Goal: Information Seeking & Learning: Check status

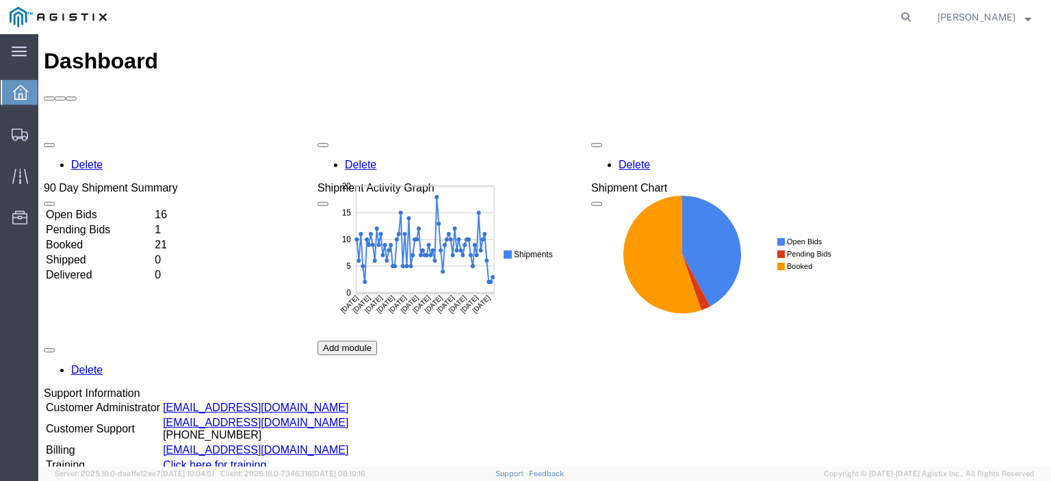
click at [917, 16] on agx-global-search at bounding box center [699, 17] width 438 height 34
click at [915, 17] on icon at bounding box center [905, 17] width 19 height 19
paste input "56686328"
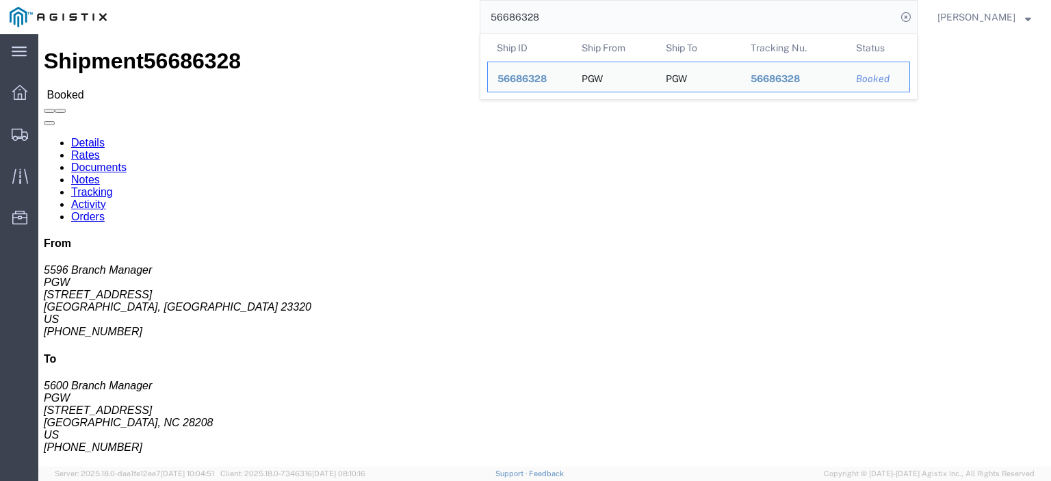
drag, startPoint x: 113, startPoint y: 163, endPoint x: 10, endPoint y: 161, distance: 103.3
click div "Ship From PGW (5596 Branch Manager) 5596 [STREET_ADDRESS] [PHONE_NUMBER] [EMAIL…"
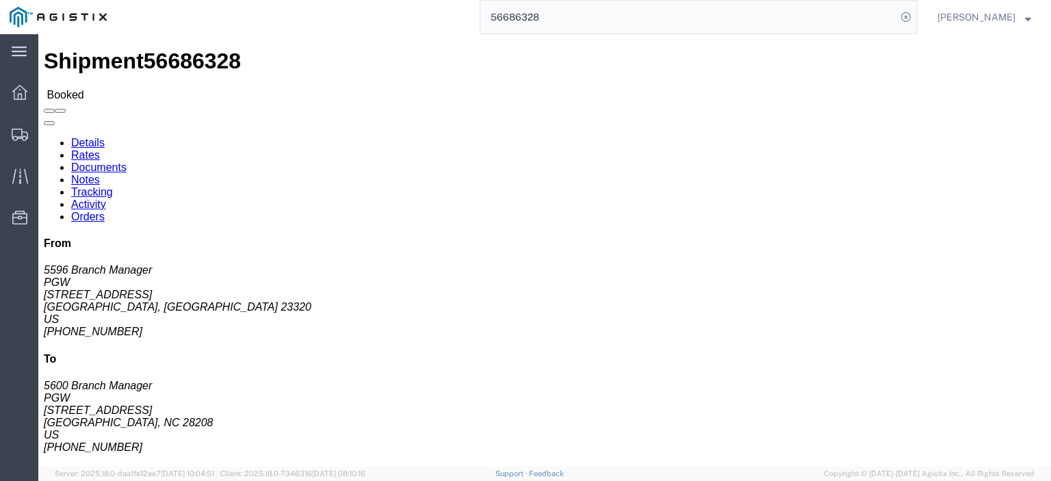
click span "56686328"
copy span "56686328"
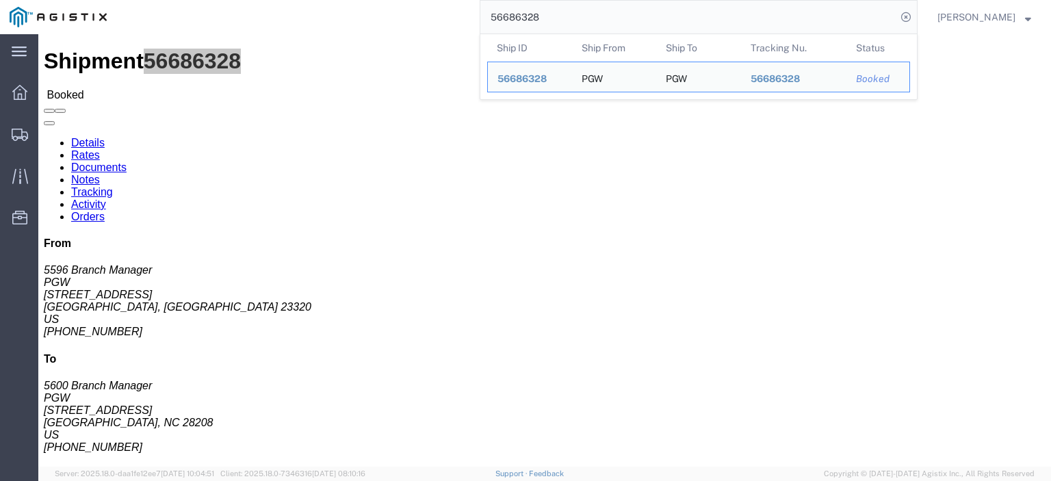
drag, startPoint x: 582, startPoint y: 13, endPoint x: 468, endPoint y: 9, distance: 114.3
click at [469, 10] on div "56686328 Ship ID Ship From Ship To Tracking Nu. Status Ship ID 56686328 Ship Fr…" at bounding box center [516, 17] width 801 height 34
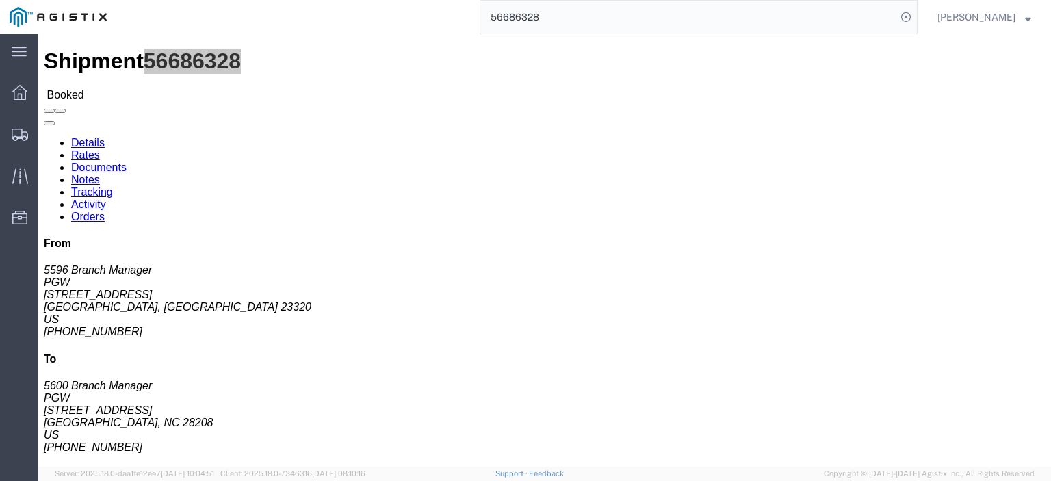
paste input "75687"
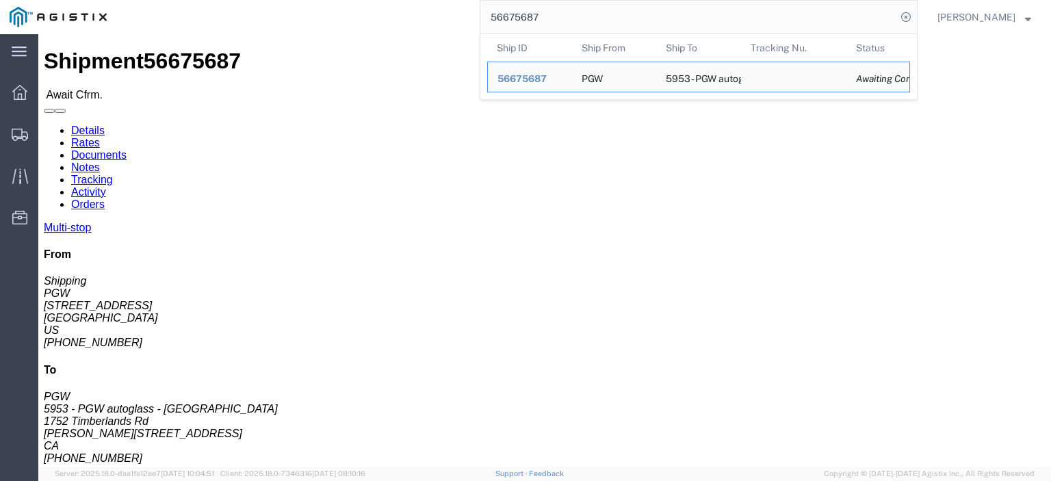
drag, startPoint x: 520, startPoint y: 20, endPoint x: 391, endPoint y: 1, distance: 130.0
click at [391, 1] on div "56675687 Ship ID Ship From Ship To Tracking Nu. Status Ship ID 56675687 Ship Fr…" at bounding box center [516, 17] width 801 height 34
paste input "86328"
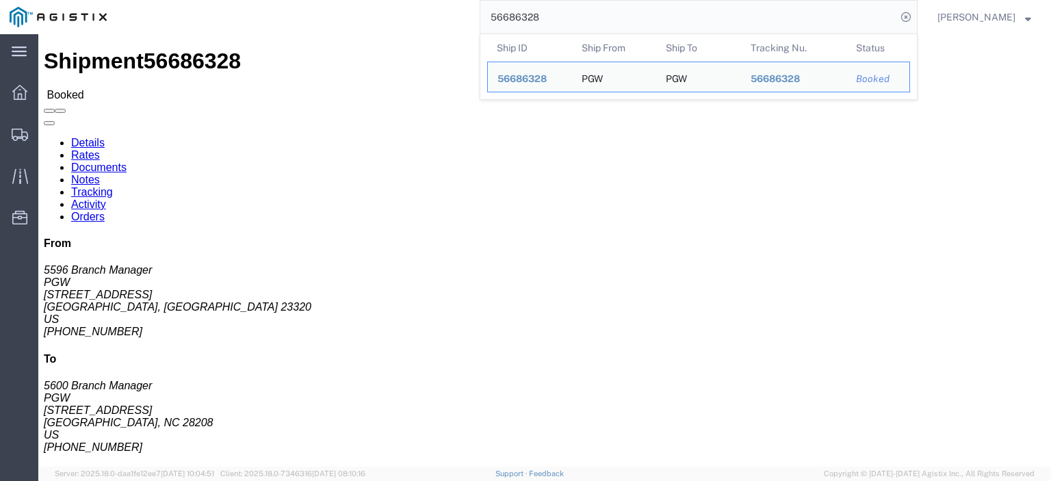
drag, startPoint x: 93, startPoint y: 158, endPoint x: 14, endPoint y: 163, distance: 78.8
click address "PGW (5596 Branch Manager) 5596 [STREET_ADDRESS] [PHONE_NUMBER] [EMAIL_ADDRESS][…"
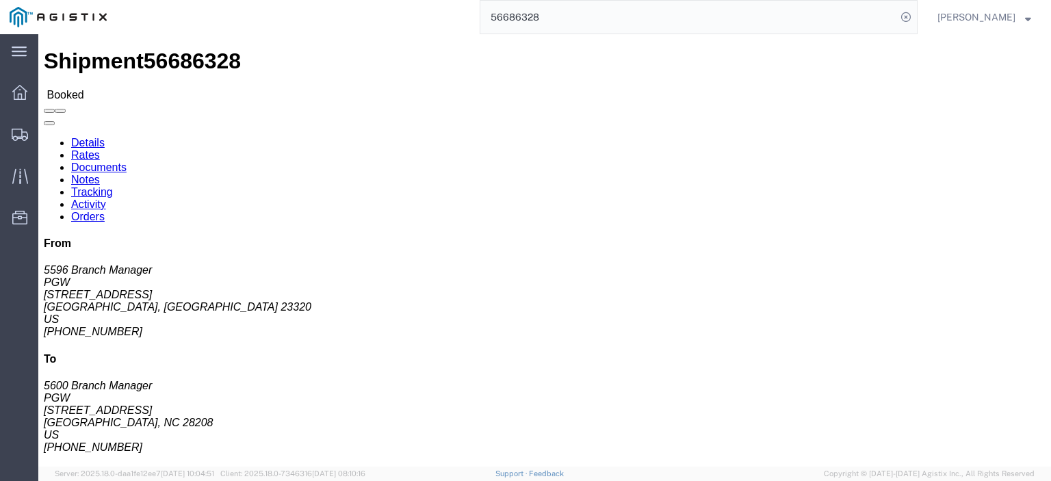
drag, startPoint x: 227, startPoint y: 173, endPoint x: 196, endPoint y: 162, distance: 33.3
click div "Ship To PGW (5600 Branch Manager) 5600 [STREET_ADDRESS] [PHONE_NUMBER] [EMAIL_A…"
copy address "[STREET_ADDRESS]"
drag, startPoint x: 226, startPoint y: 146, endPoint x: 185, endPoint y: 132, distance: 42.6
click div "Ship From PGW (5596 Branch Manager) [STREET_ADDRESS] [PHONE_NUMBER] [EMAIL_ADDR…"
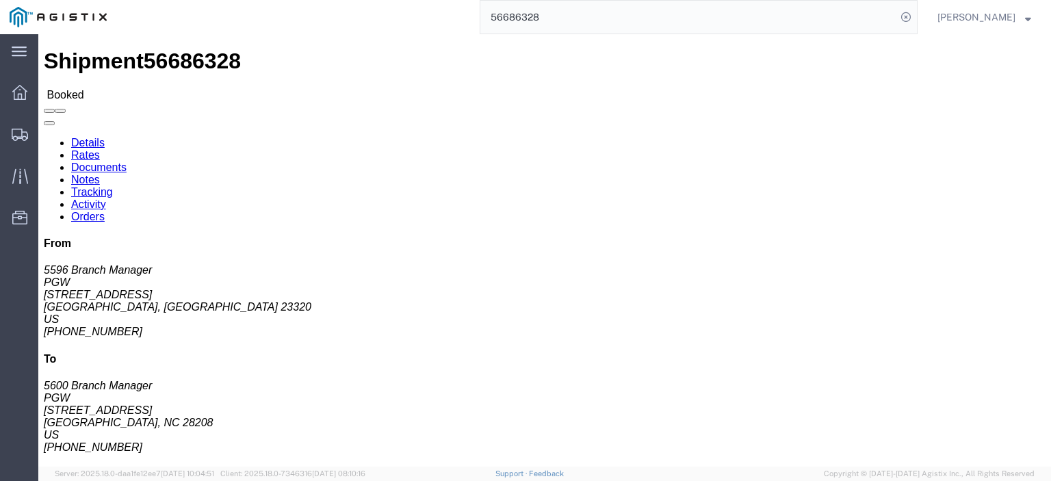
click address "PGW (5600 Branch Manager) [GEOGRAPHIC_DATA][STREET_ADDRESS] [PHONE_NUMBER] [EMA…"
drag, startPoint x: 226, startPoint y: 148, endPoint x: 191, endPoint y: 135, distance: 37.2
click div "Ship To PGW (5600 Branch Manager) 5600 [STREET_ADDRESS] [PHONE_NUMBER] [EMAIL_A…"
copy address "PGW (5600 Branch Manager) 5600"
drag, startPoint x: 231, startPoint y: 186, endPoint x: 188, endPoint y: 187, distance: 42.4
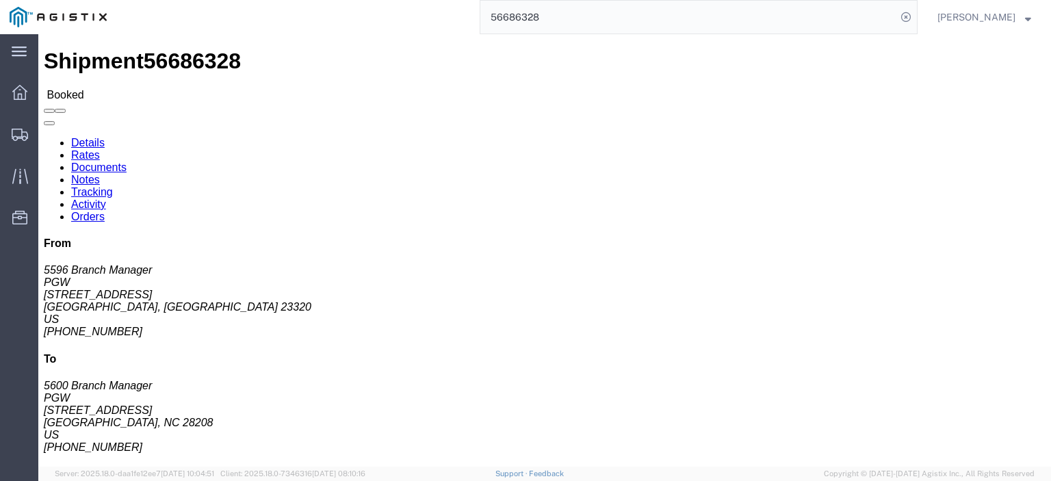
click div "Ship To PGW (5600 Branch Manager) 5600 [STREET_ADDRESS] [PHONE_NUMBER] [EMAIL_A…"
copy address "[GEOGRAPHIC_DATA], NC 28208"
drag, startPoint x: 339, startPoint y: 226, endPoint x: 207, endPoint y: 225, distance: 132.0
click div "Ship To PGW (5600 Branch Manager) 5600 [STREET_ADDRESS] [PHONE_NUMBER] [EMAIL_A…"
copy address "[EMAIL_ADDRESS][DOMAIN_NAME]"
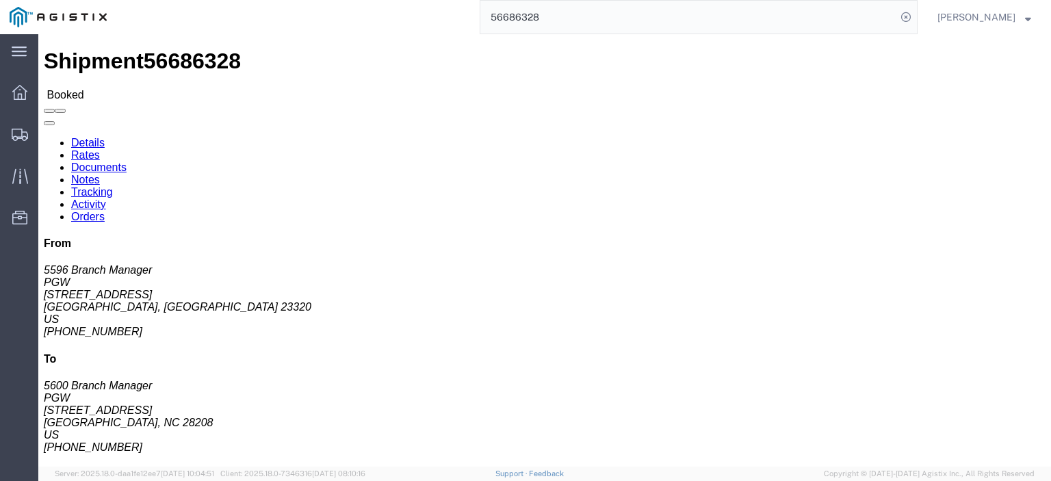
drag, startPoint x: 257, startPoint y: 211, endPoint x: 192, endPoint y: 218, distance: 66.0
click div "Ship To PGW (5600 Branch Manager) 5600 [STREET_ADDRESS] [PHONE_NUMBER] [EMAIL_A…"
copy address "[PHONE_NUMBER]"
drag, startPoint x: 148, startPoint y: 216, endPoint x: 5, endPoint y: 216, distance: 143.0
click div "Ship From PGW (5596 Branch Manager) 5596 [STREET_ADDRESS] [PHONE_NUMBER] [EMAIL…"
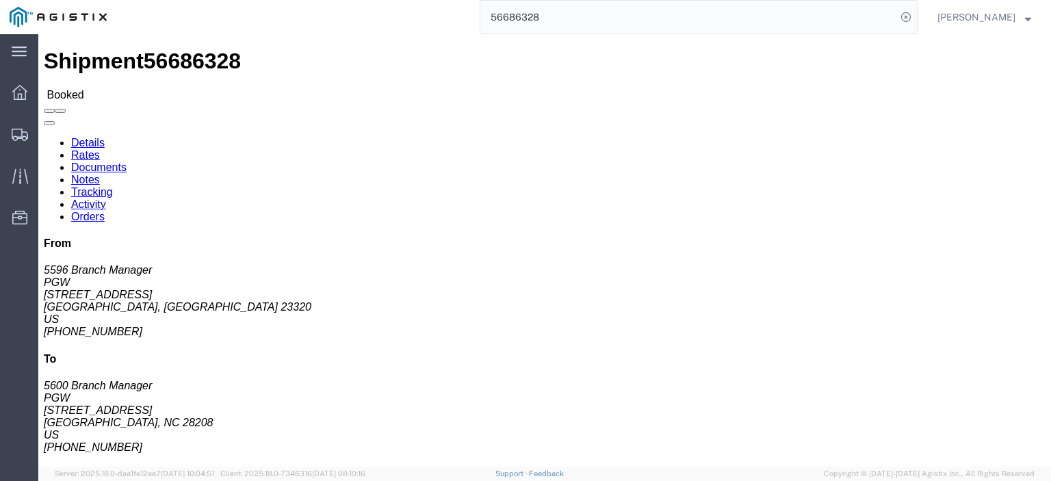
copy address "[EMAIL_ADDRESS][DOMAIN_NAME]"
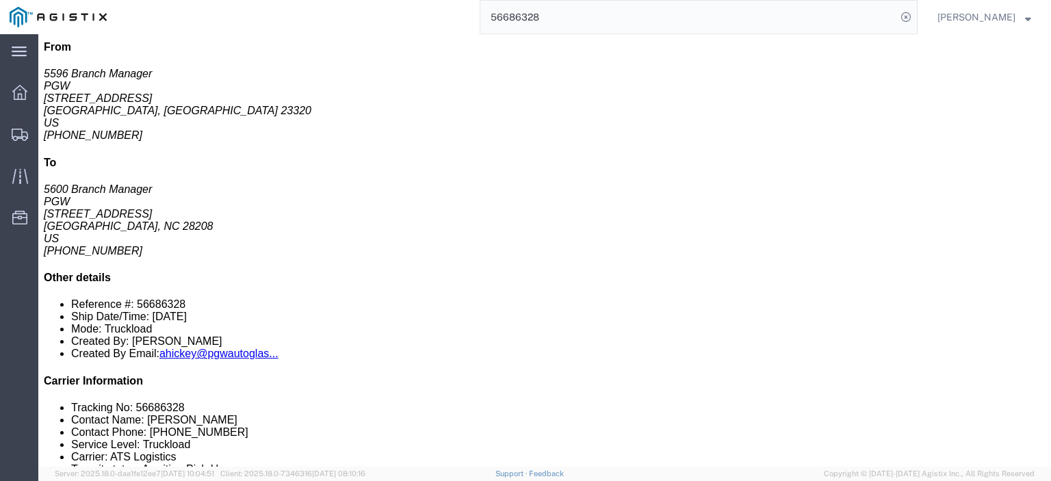
scroll to position [205, 0]
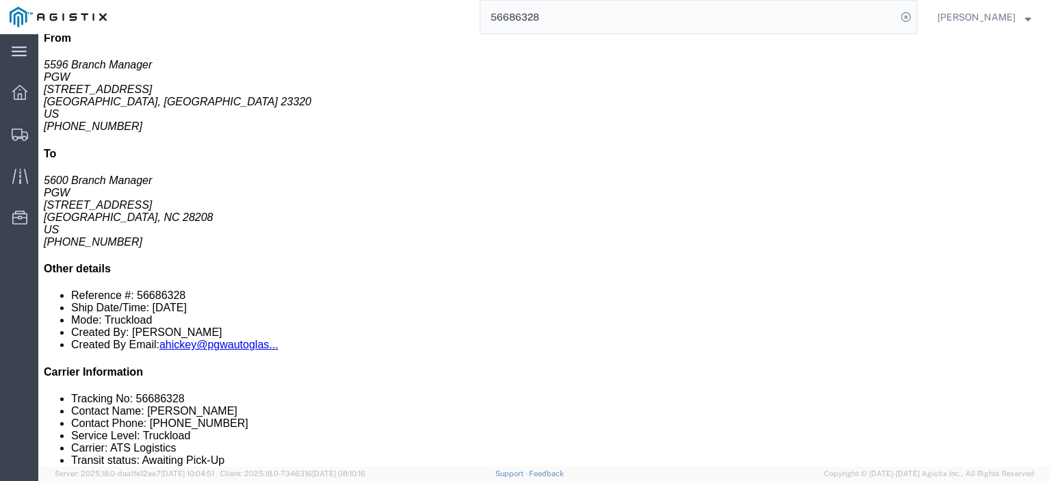
click link "Rates"
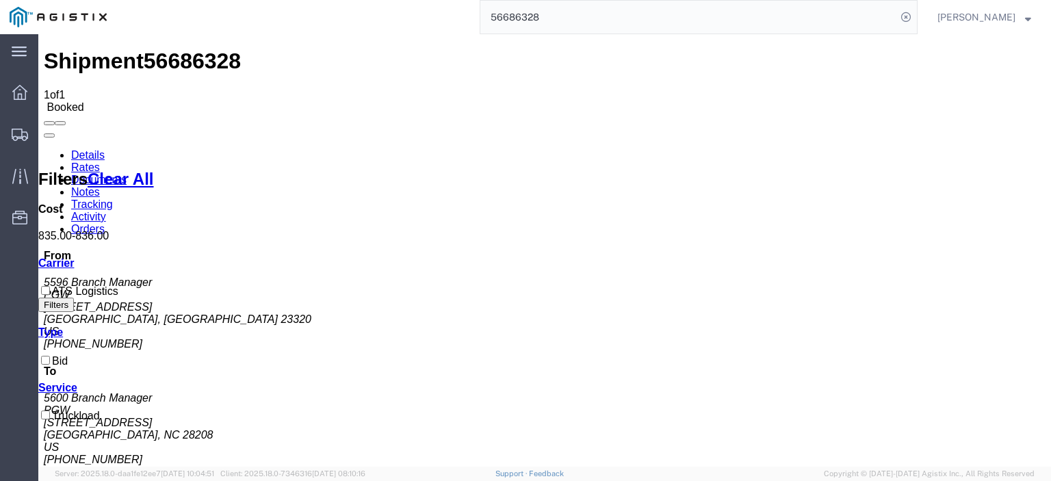
click at [100, 186] on link "Notes" at bounding box center [85, 192] width 29 height 12
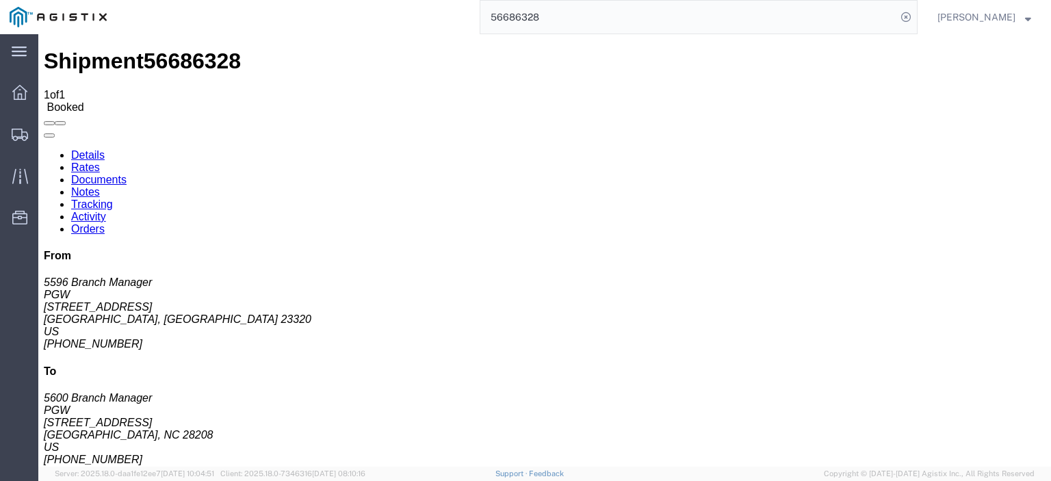
drag, startPoint x: 596, startPoint y: 26, endPoint x: 462, endPoint y: 24, distance: 134.1
click at [462, 24] on div "56686328" at bounding box center [516, 17] width 801 height 34
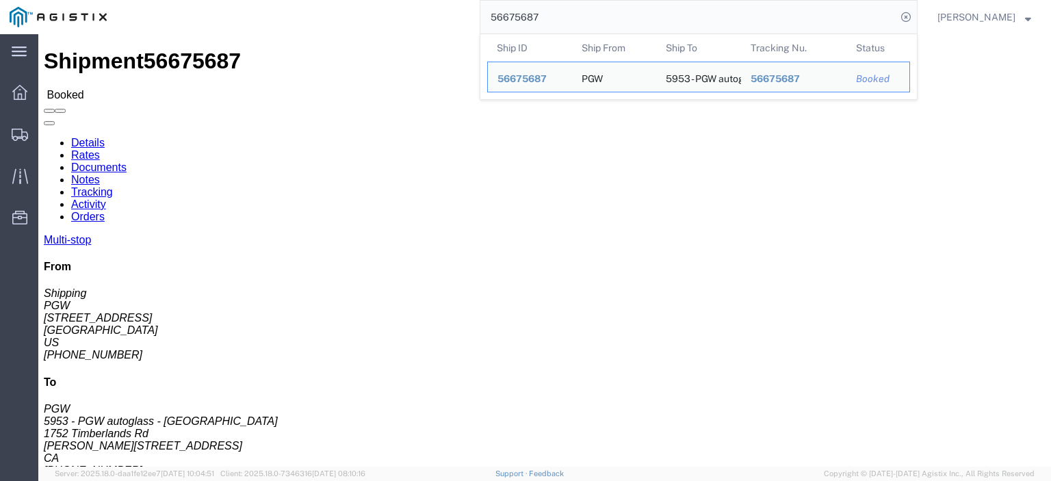
drag, startPoint x: 101, startPoint y: 159, endPoint x: 10, endPoint y: 159, distance: 91.0
click div "Ship From PGW (Shipping) [STREET_ADDRESS] [PHONE_NUMBER] [EMAIL_ADDRESS][DOMAIN…"
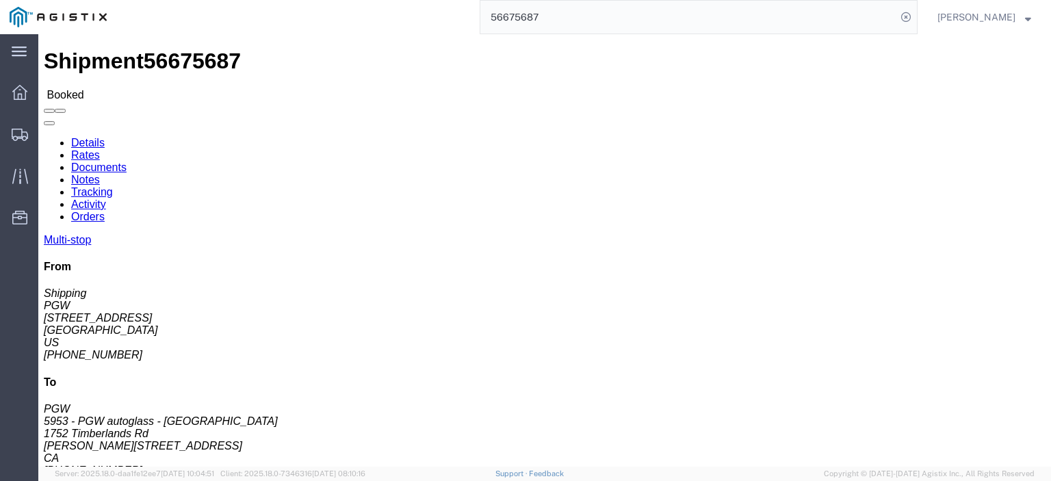
copy address "[STREET_ADDRESS]"
drag, startPoint x: 298, startPoint y: 166, endPoint x: 205, endPoint y: 164, distance: 92.4
click div "Ship To 5953 - PGW autoglass - [GEOGRAPHIC_DATA] (PGW) 5953 [STREET_ADDRESS][PE…"
copy address "1752 Timberlands Rd"
drag, startPoint x: 90, startPoint y: 157, endPoint x: 8, endPoint y: 166, distance: 81.9
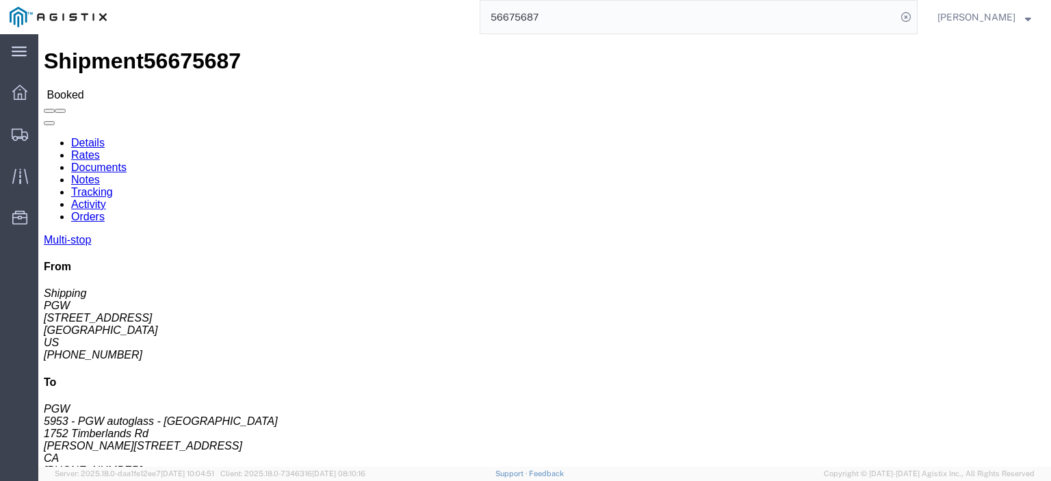
click div "Ship From PGW (Shipping) [STREET_ADDRESS] [PHONE_NUMBER] [EMAIL_ADDRESS][DOMAIN…"
copy address "[STREET_ADDRESS]"
drag, startPoint x: 292, startPoint y: 159, endPoint x: 193, endPoint y: 157, distance: 99.2
click div "Ship To 5953 - PGW autoglass - [GEOGRAPHIC_DATA] (PGW) 5953 [STREET_ADDRESS][PE…"
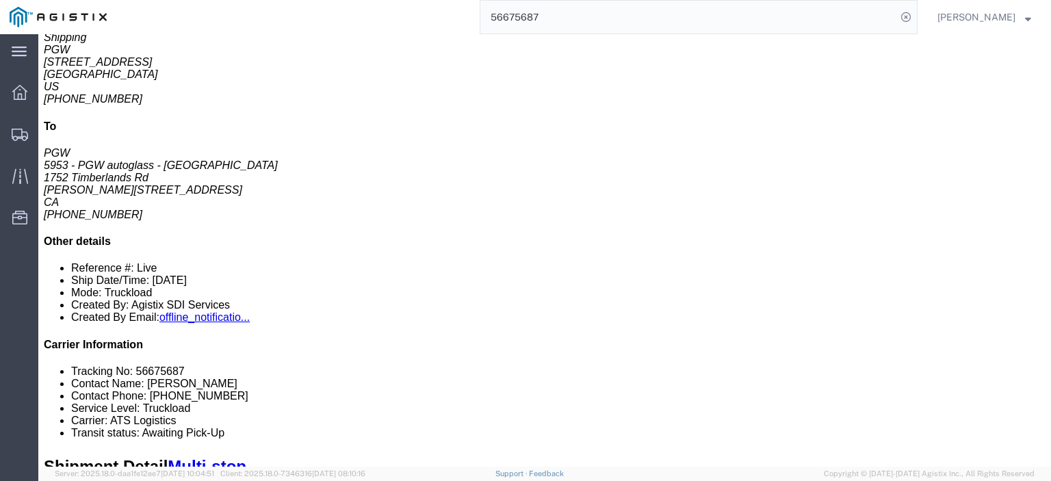
scroll to position [68, 0]
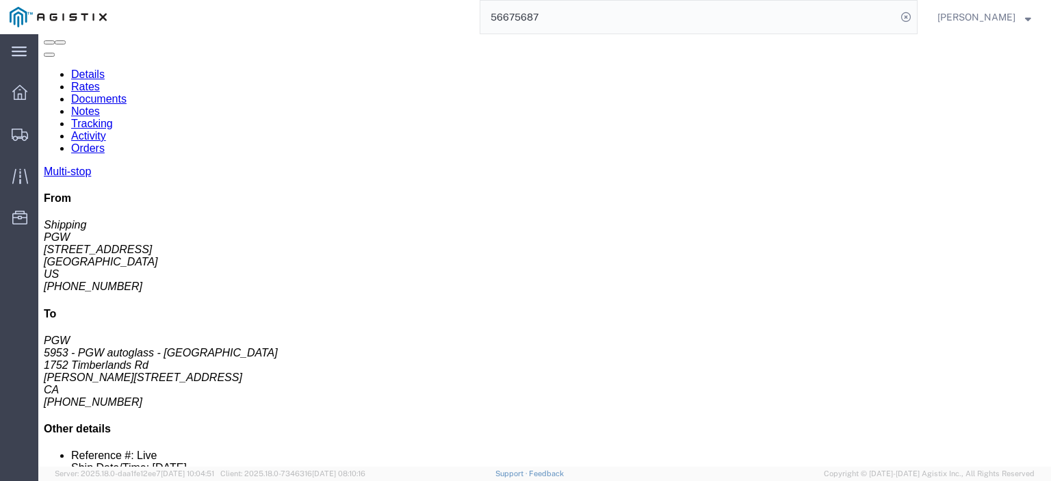
drag, startPoint x: 228, startPoint y: 335, endPoint x: 153, endPoint y: 339, distance: 75.4
click td "5923 - PGW autoglass - [GEOGRAPHIC_DATA] [STREET_ADDRESS]"
click link "Rates"
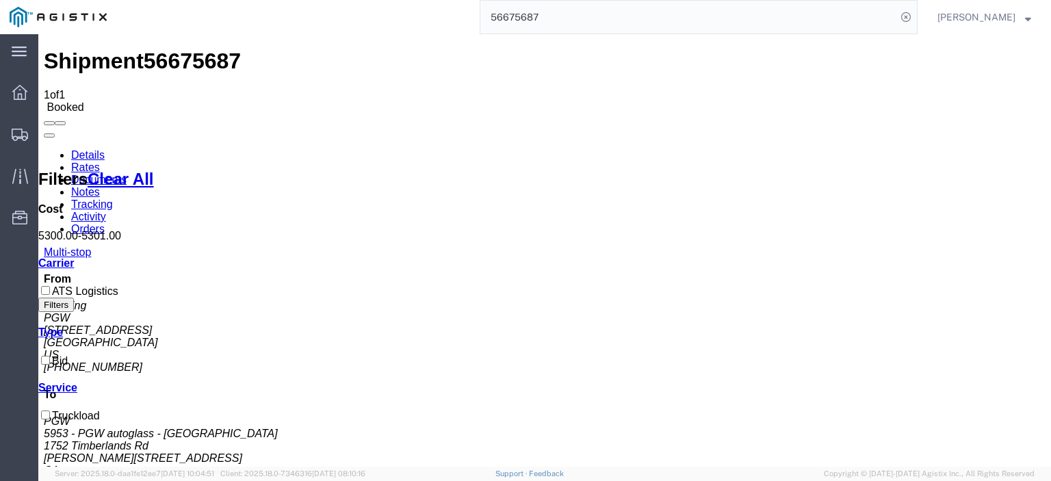
click at [100, 186] on link "Notes" at bounding box center [85, 192] width 29 height 12
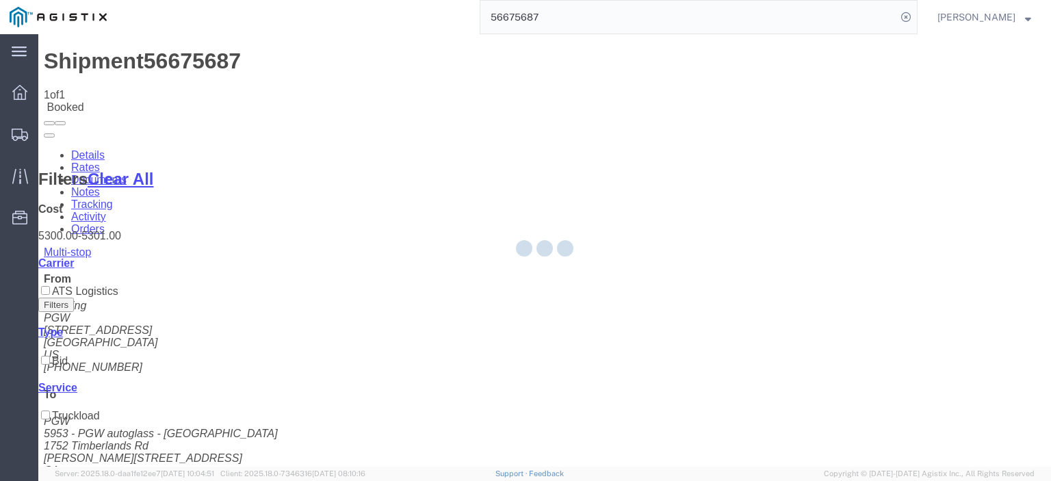
click at [235, 87] on div at bounding box center [544, 250] width 1012 height 432
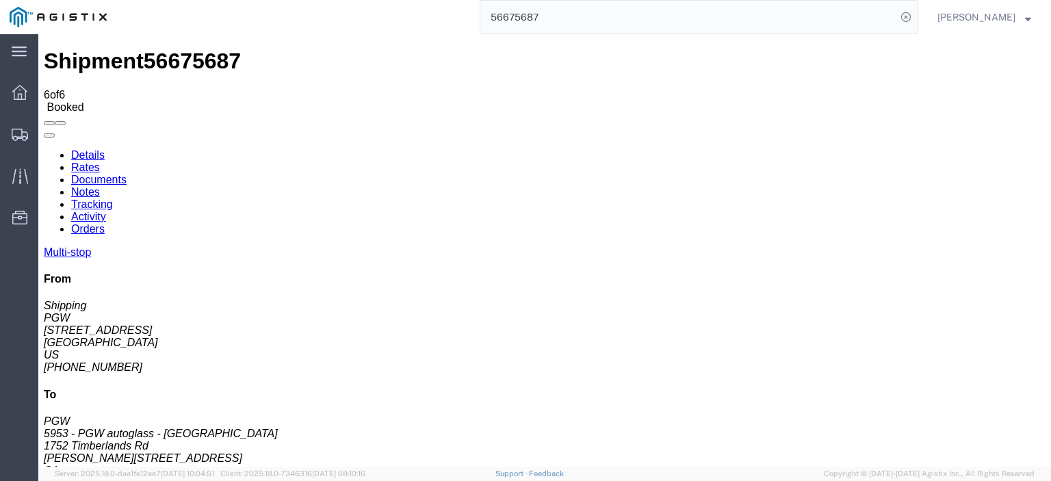
drag, startPoint x: 576, startPoint y: 5, endPoint x: 362, endPoint y: 1, distance: 214.1
click at [362, 1] on div "56675687" at bounding box center [516, 17] width 801 height 34
paste input "93936"
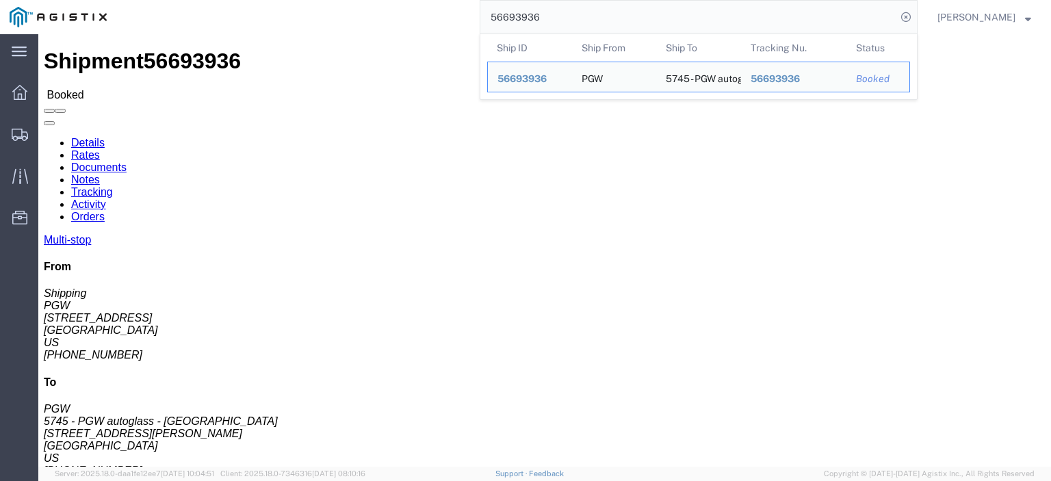
drag, startPoint x: 132, startPoint y: 160, endPoint x: 11, endPoint y: 167, distance: 121.3
click div "Ship From PGW (Shipping) 5407 [STREET_ADDRESS] [PHONE_NUMBER] [EMAIL_ADDRESS][D…"
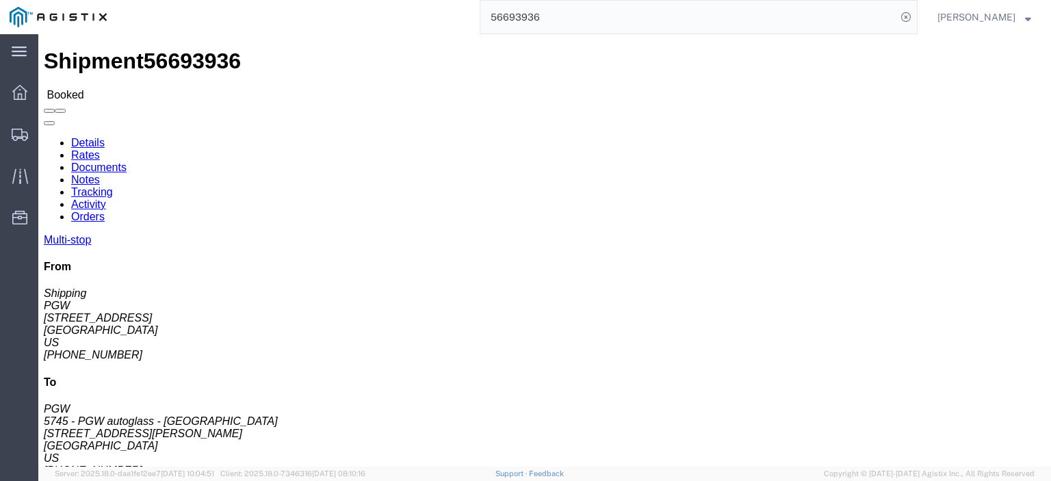
drag, startPoint x: 246, startPoint y: 163, endPoint x: 192, endPoint y: 166, distance: 54.1
click div "Ship To 5745 - PGW autoglass - [GEOGRAPHIC_DATA] (PGW) 5745 [STREET_ADDRESS][PE…"
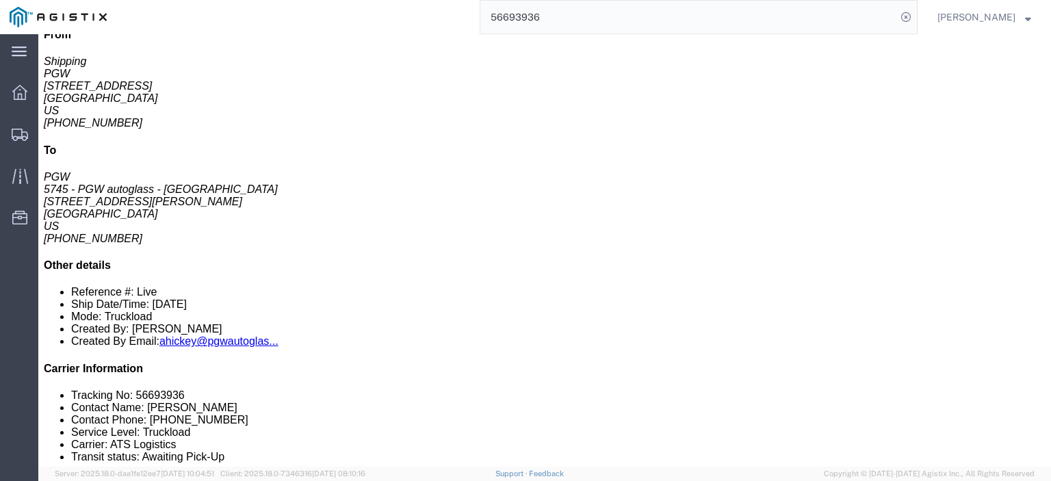
scroll to position [111, 0]
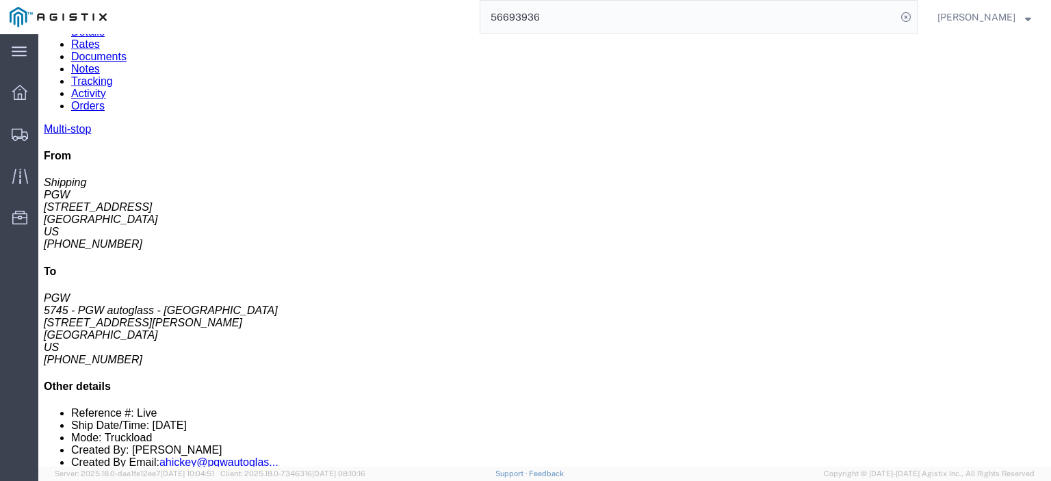
drag, startPoint x: 235, startPoint y: 293, endPoint x: 167, endPoint y: 293, distance: 68.4
click td "PGW [STREET_ADDRESS][PERSON_NAME]"
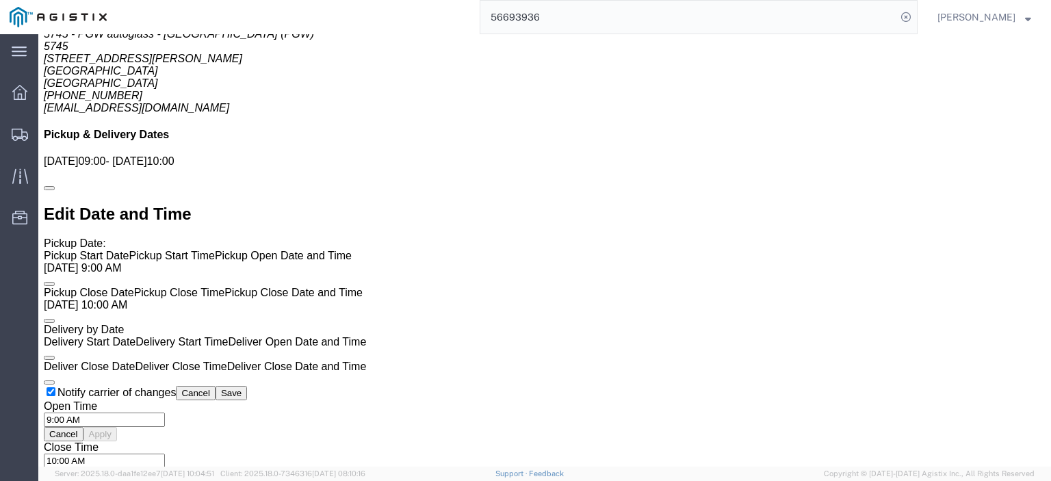
scroll to position [863, 0]
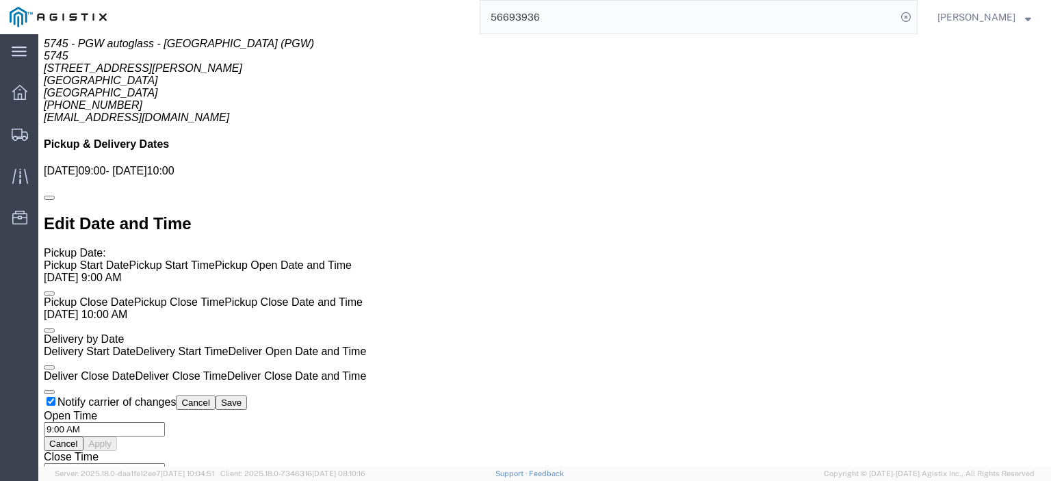
click link "Rates"
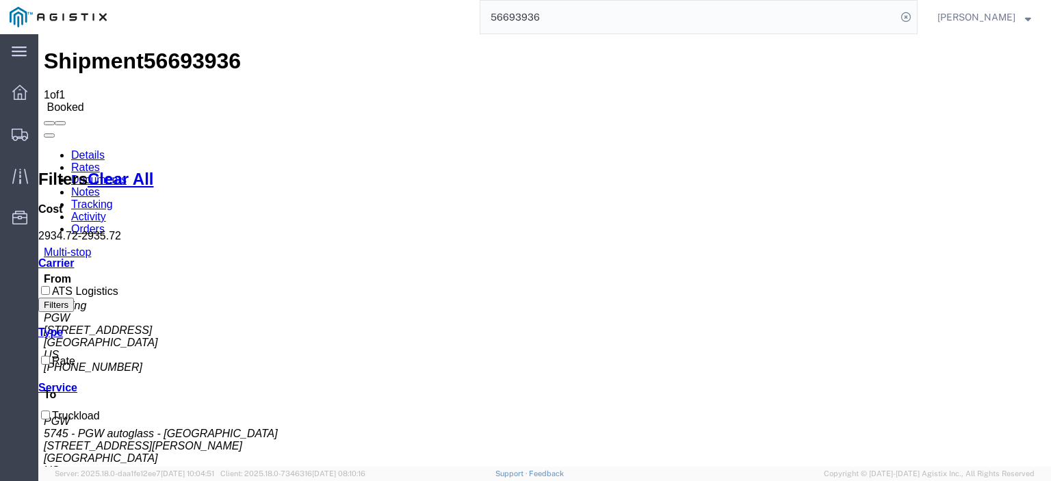
click at [100, 186] on link "Notes" at bounding box center [85, 192] width 29 height 12
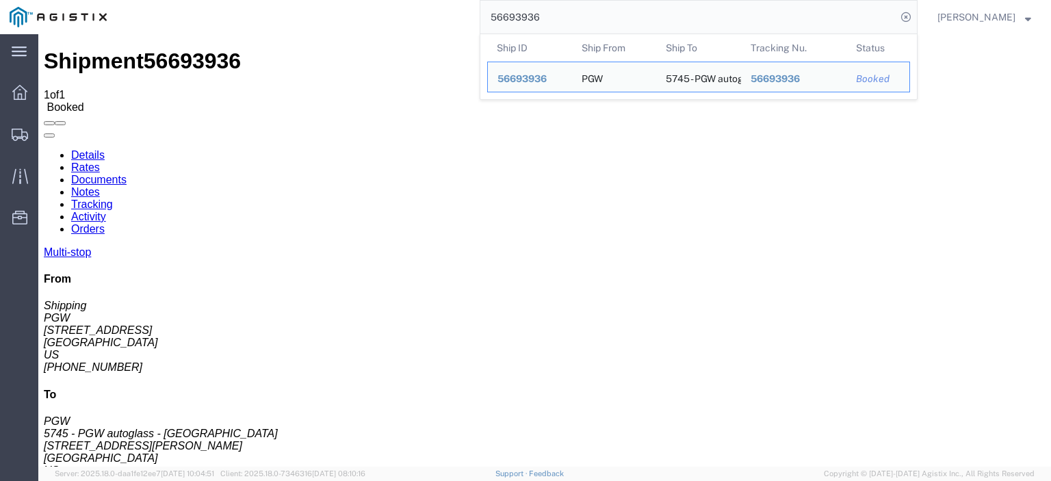
drag, startPoint x: 582, startPoint y: 16, endPoint x: 336, endPoint y: -3, distance: 247.0
click at [336, 0] on html "main_menu Created with Sketch. Collapse Menu Dashboard Shipments Traffic Resour…" at bounding box center [525, 240] width 1051 height 481
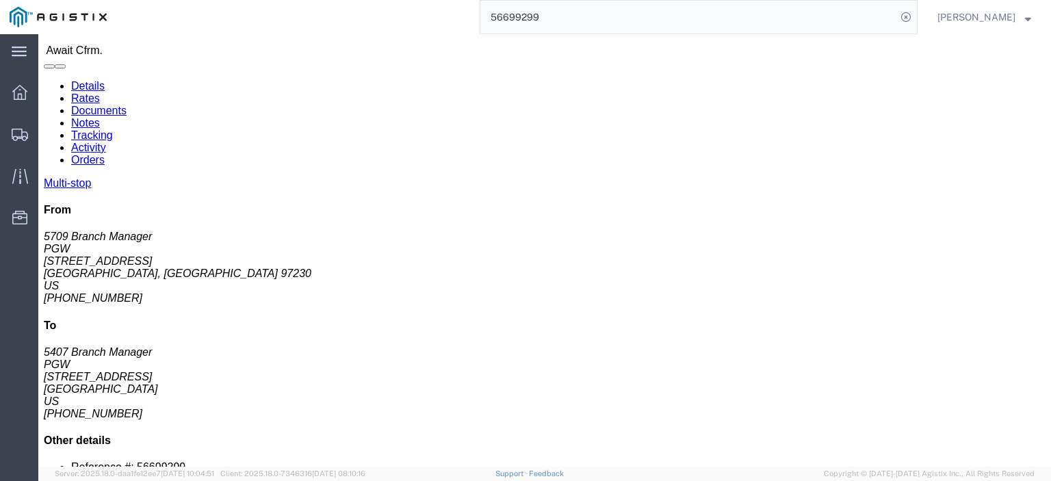
scroll to position [68, 0]
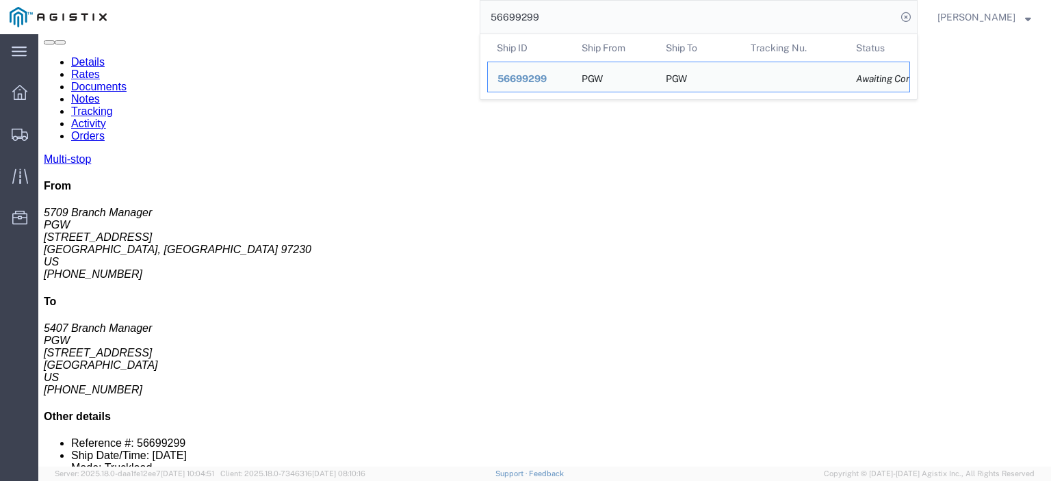
drag, startPoint x: 533, startPoint y: 18, endPoint x: 464, endPoint y: 3, distance: 70.0
click at [464, 3] on div "56699299 Ship ID Ship From Ship To Tracking Nu. Status Ship ID 56699299 Ship Fr…" at bounding box center [516, 17] width 801 height 34
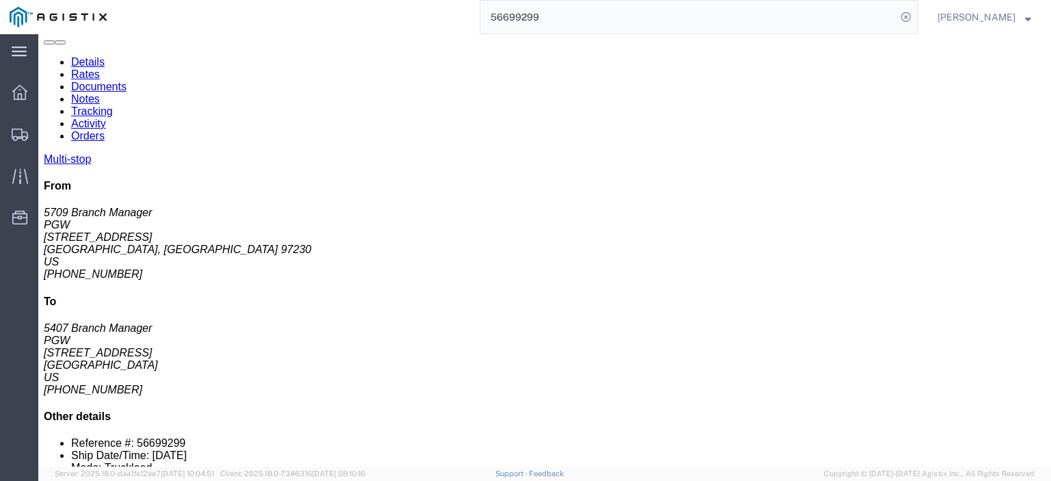
paste input "72"
type input "56699272"
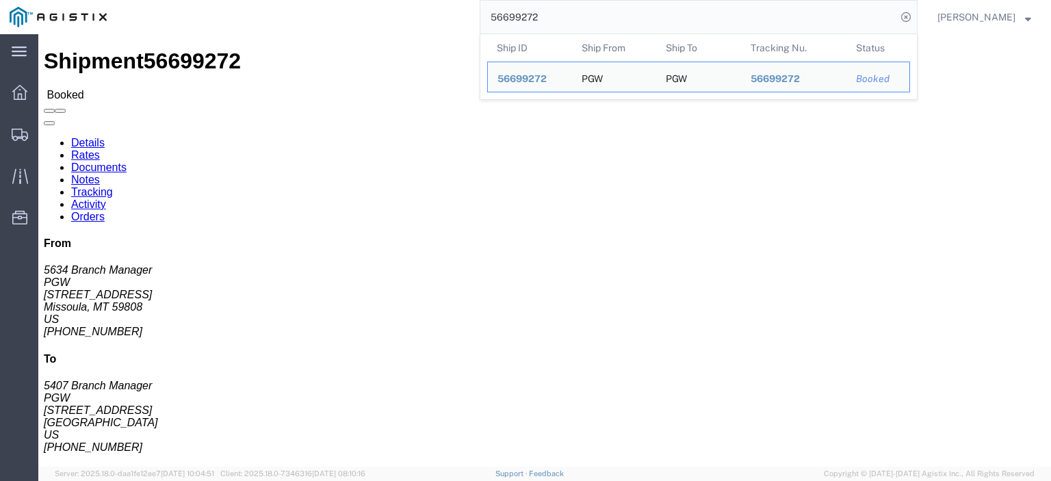
drag, startPoint x: 575, startPoint y: 25, endPoint x: 410, endPoint y: 10, distance: 164.9
click at [415, 10] on div "56699272 Ship ID Ship From Ship To Tracking Nu. Status Ship ID 56699272 Ship Fr…" at bounding box center [516, 17] width 801 height 34
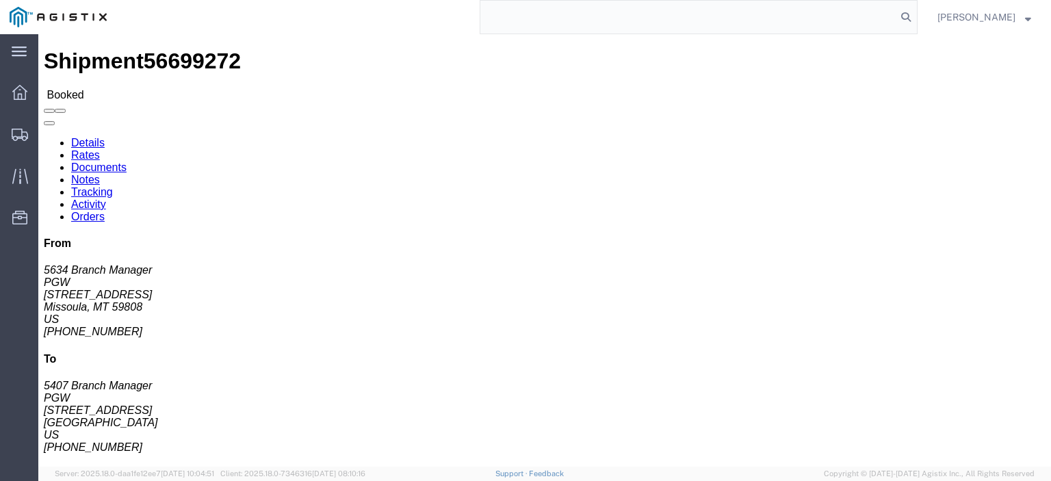
paste input "56693837"
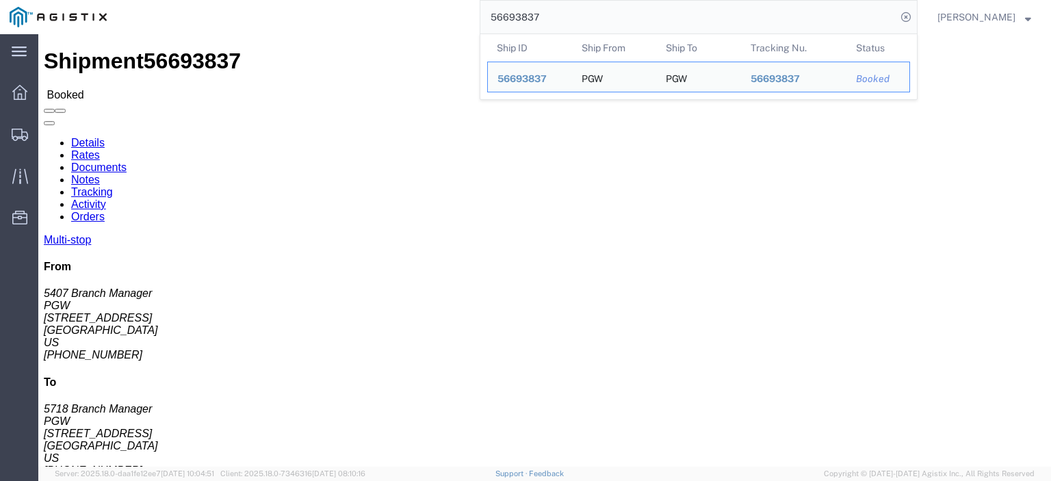
drag, startPoint x: 122, startPoint y: 160, endPoint x: 6, endPoint y: 161, distance: 116.3
click div "Ship From PGW (5407 Branch Manager) [STREET_ADDRESS] [PHONE_NUMBER] [EMAIL_ADDR…"
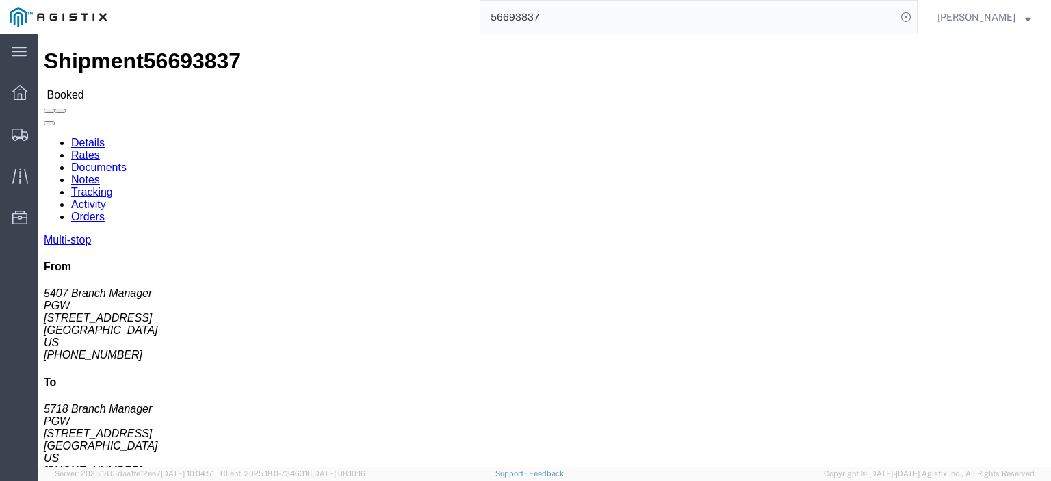
drag, startPoint x: 230, startPoint y: 173, endPoint x: 195, endPoint y: 158, distance: 38.0
click div "Ship To PGW (5718 Branch Manager) [GEOGRAPHIC_DATA][STREET_ADDRESS] [PHONE_NUMB…"
drag, startPoint x: 226, startPoint y: 144, endPoint x: 198, endPoint y: 131, distance: 30.6
click address "PGW (5718 Branch Manager) [GEOGRAPHIC_DATA][STREET_ADDRESS] [PHONE_NUMBER] [EMA…"
drag, startPoint x: 269, startPoint y: 191, endPoint x: 196, endPoint y: 189, distance: 72.5
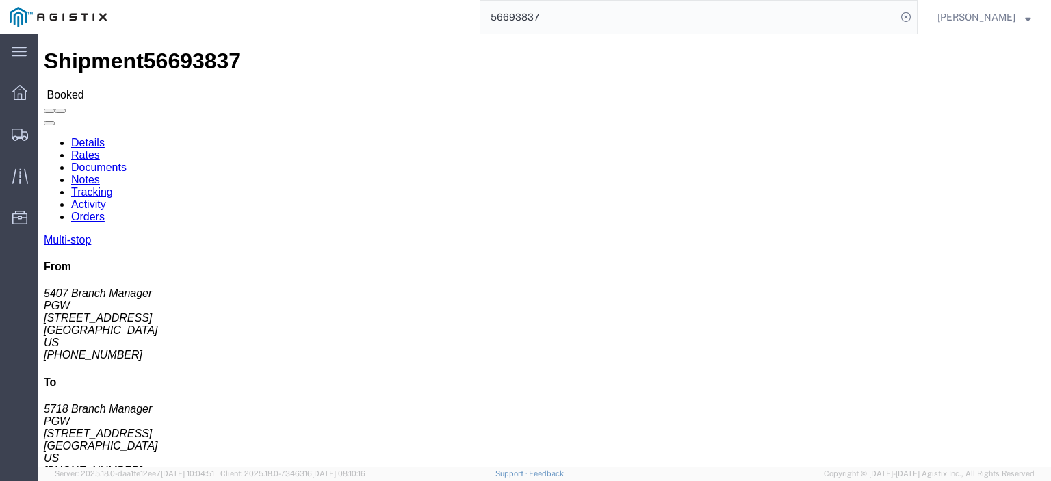
click div "Ship To PGW (5718 Branch Manager) [GEOGRAPHIC_DATA][STREET_ADDRESS] [PHONE_NUMB…"
drag, startPoint x: 226, startPoint y: 186, endPoint x: 274, endPoint y: 191, distance: 48.8
click address "PGW (5718 Branch Manager) [GEOGRAPHIC_DATA][STREET_ADDRESS] [PHONE_NUMBER] [EMA…"
drag, startPoint x: 313, startPoint y: 231, endPoint x: 192, endPoint y: 236, distance: 121.9
click div "Ship To PGW (5718 Branch Manager) [GEOGRAPHIC_DATA][STREET_ADDRESS] [PHONE_NUMB…"
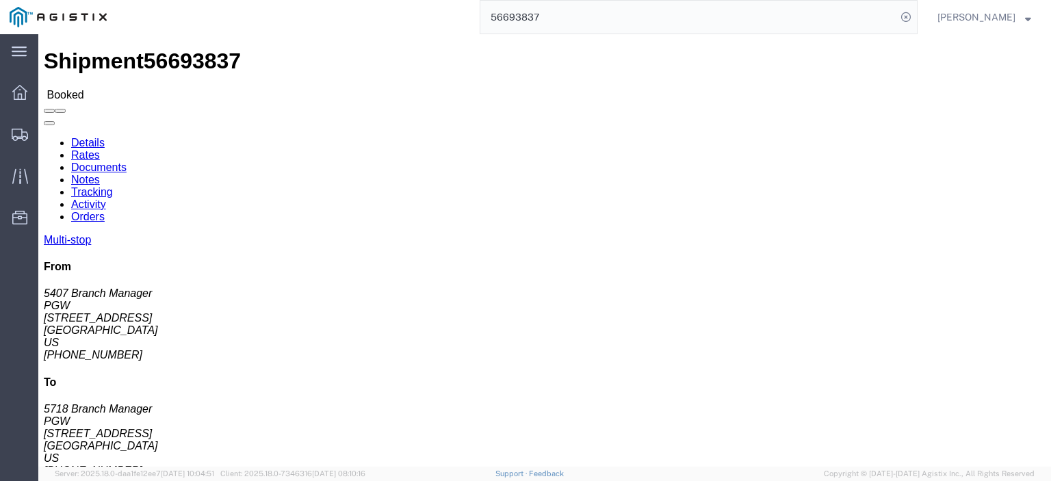
drag, startPoint x: 257, startPoint y: 209, endPoint x: 189, endPoint y: 213, distance: 68.5
click div "Ship To PGW (5718 Branch Manager) [GEOGRAPHIC_DATA][STREET_ADDRESS] [PHONE_NUMB…"
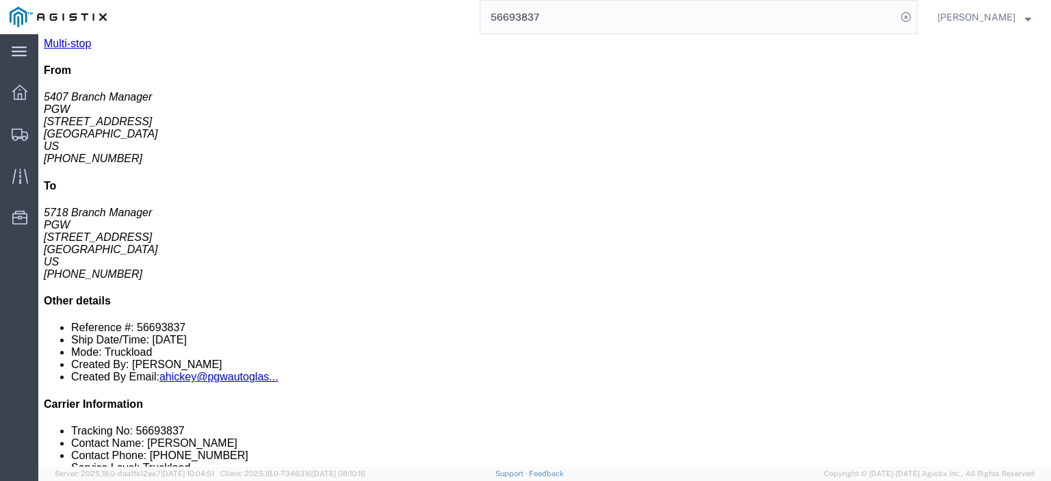
scroll to position [274, 0]
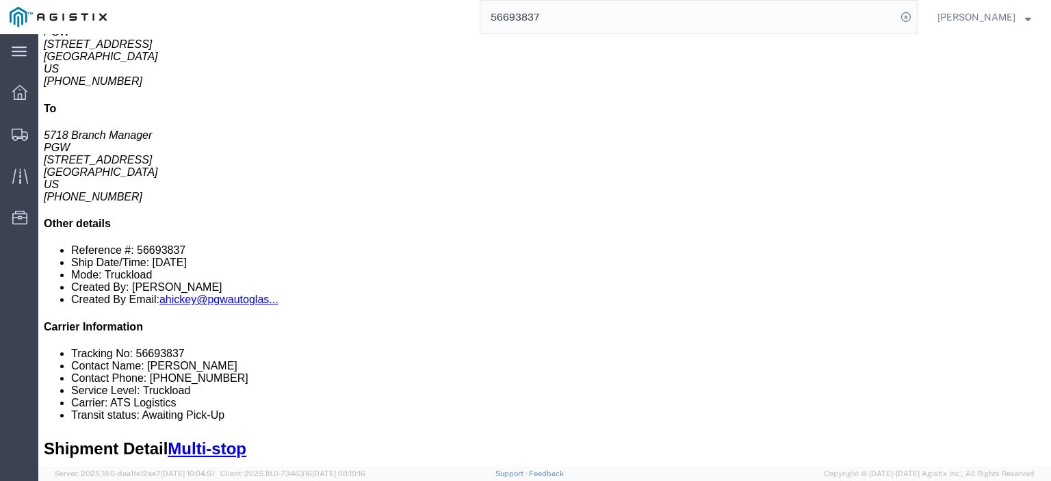
drag, startPoint x: 228, startPoint y: 146, endPoint x: 156, endPoint y: 140, distance: 72.0
click td "PGW [STREET_ADDRESS]"
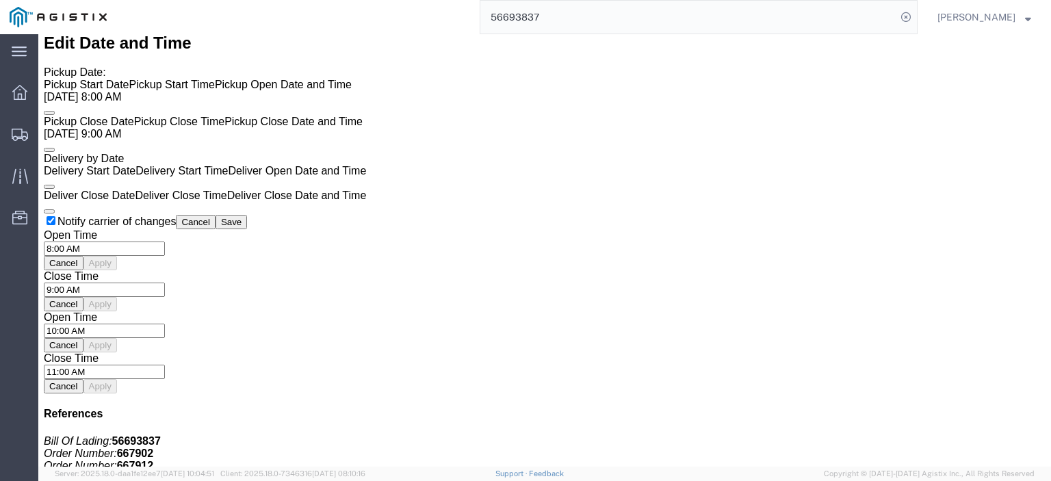
scroll to position [889, 0]
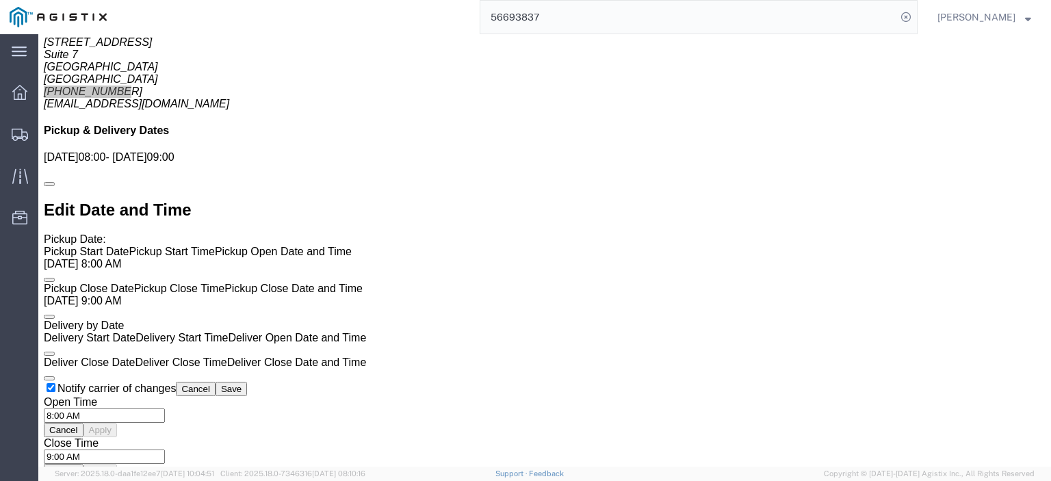
drag, startPoint x: 456, startPoint y: 13, endPoint x: 449, endPoint y: 13, distance: 7.5
click at [449, 13] on div "56693837" at bounding box center [516, 17] width 801 height 34
paste input "9272"
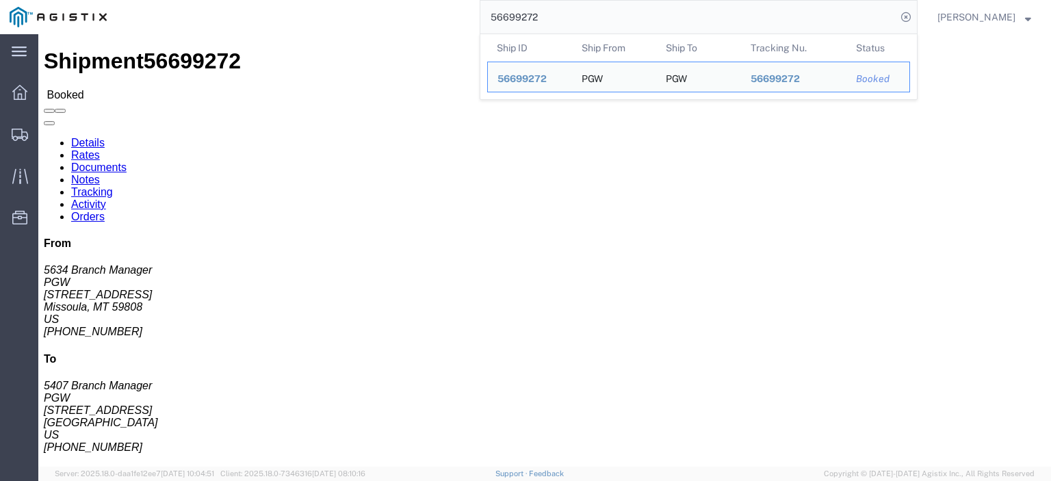
drag, startPoint x: 449, startPoint y: 8, endPoint x: 362, endPoint y: -5, distance: 87.8
click at [362, 0] on html "main_menu Created with Sketch. Collapse Menu Dashboard Shipments Traffic Resour…" at bounding box center [525, 240] width 1051 height 481
paste input "99"
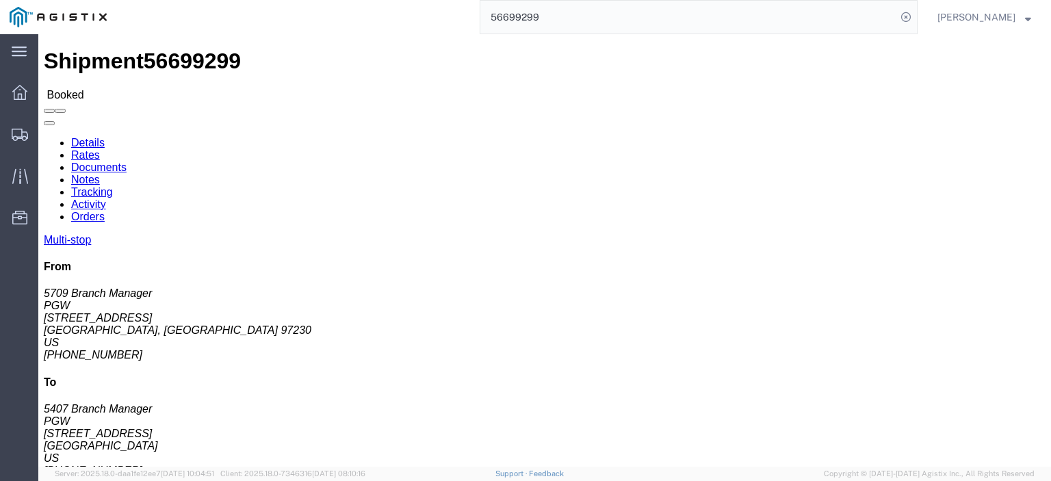
drag, startPoint x: 580, startPoint y: 17, endPoint x: 491, endPoint y: 18, distance: 88.9
click at [498, 19] on div "56699299" at bounding box center [516, 17] width 801 height 34
paste input "69"
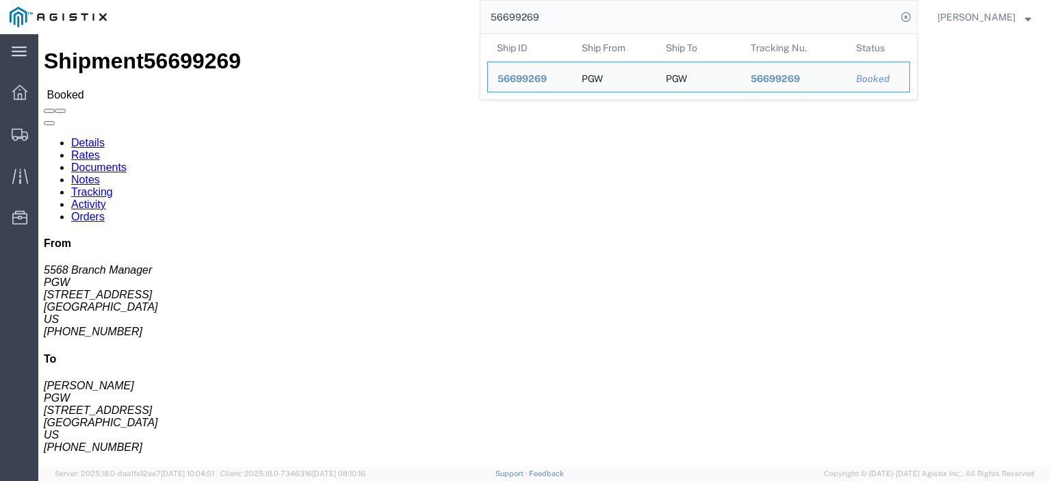
drag, startPoint x: 152, startPoint y: 162, endPoint x: 10, endPoint y: 159, distance: 141.6
click div "Ship From PGW (5568 Branch Manager) 5568 [STREET_ADDRESS] [PHONE_NUMBER] [EMAIL…"
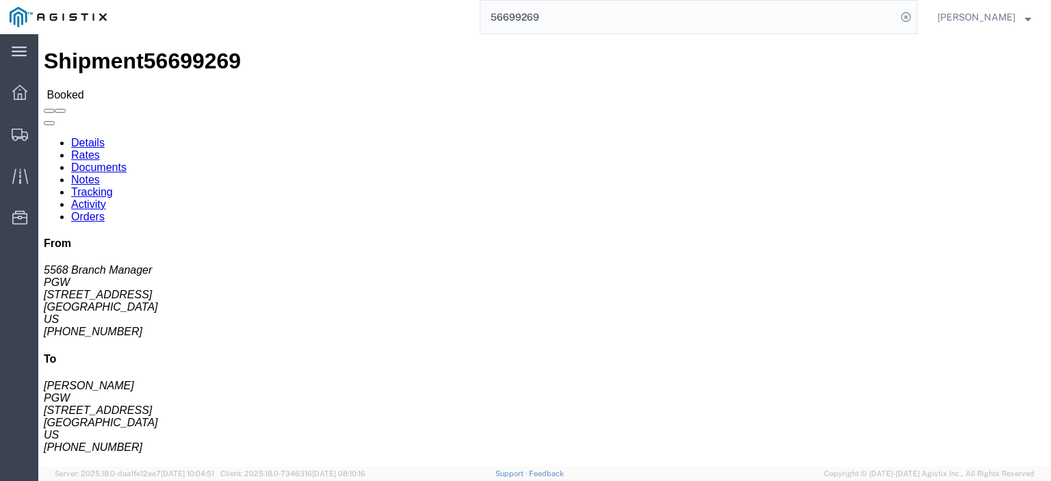
drag, startPoint x: 278, startPoint y: 155, endPoint x: 207, endPoint y: 161, distance: 71.3
click address "PGW ([PERSON_NAME]) [STREET_ADDRESS] [PHONE_NUMBER] [EMAIL_ADDRESS][DOMAIN_NAME]"
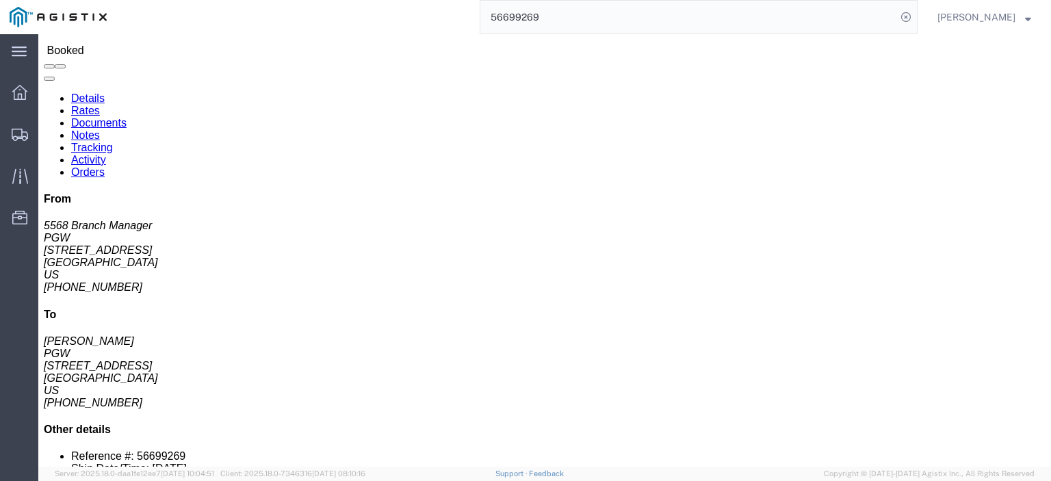
scroll to position [68, 0]
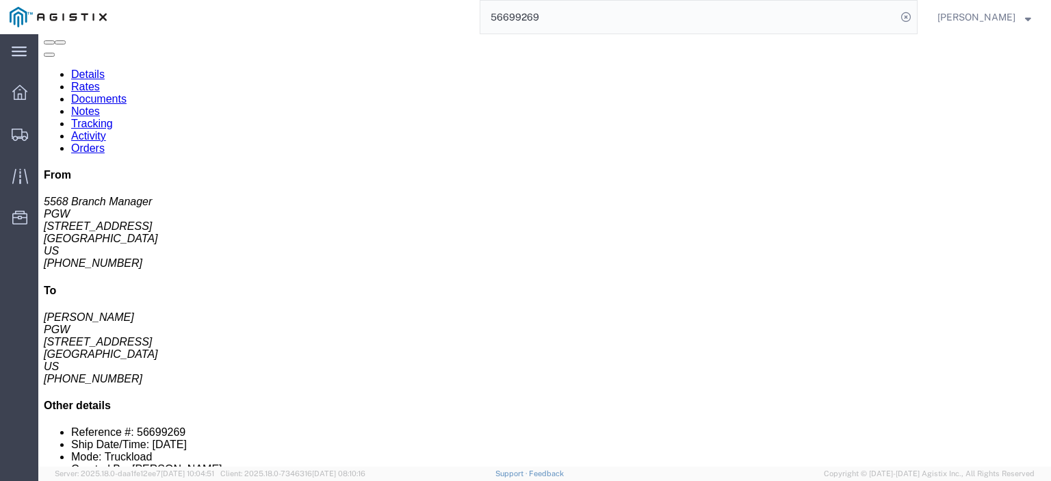
click link "Rates"
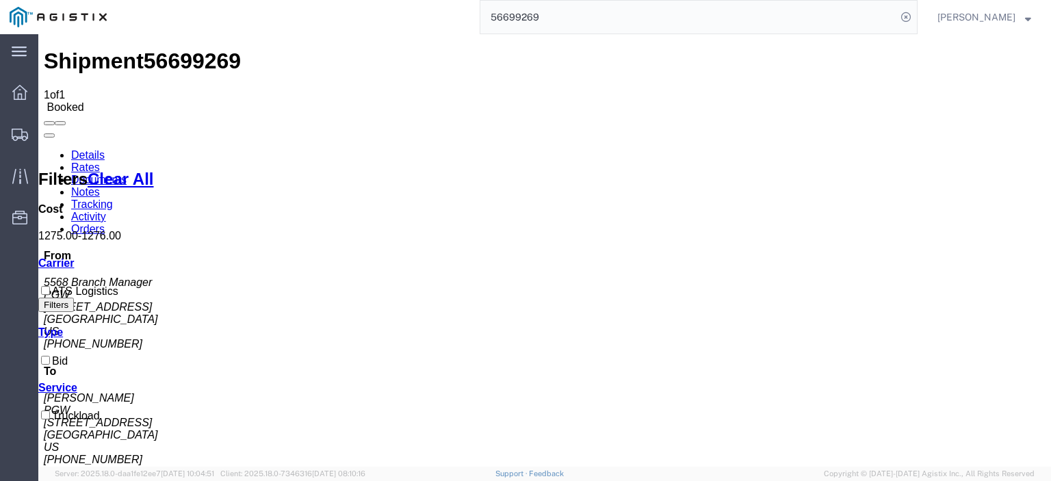
click at [100, 186] on link "Notes" at bounding box center [85, 192] width 29 height 12
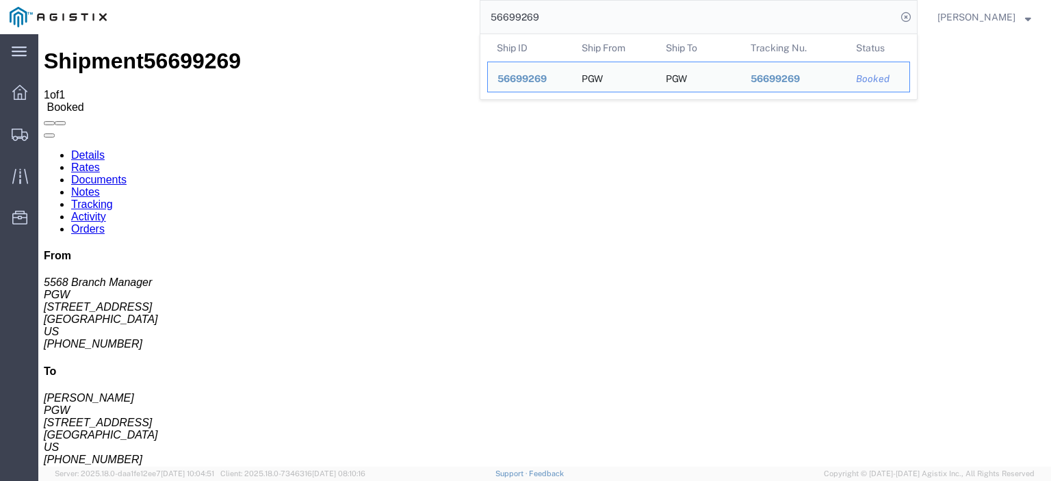
drag, startPoint x: 402, startPoint y: -1, endPoint x: 315, endPoint y: -21, distance: 89.3
click at [315, 0] on html "main_menu Created with Sketch. Collapse Menu Dashboard Shipments Traffic Resour…" at bounding box center [525, 240] width 1051 height 481
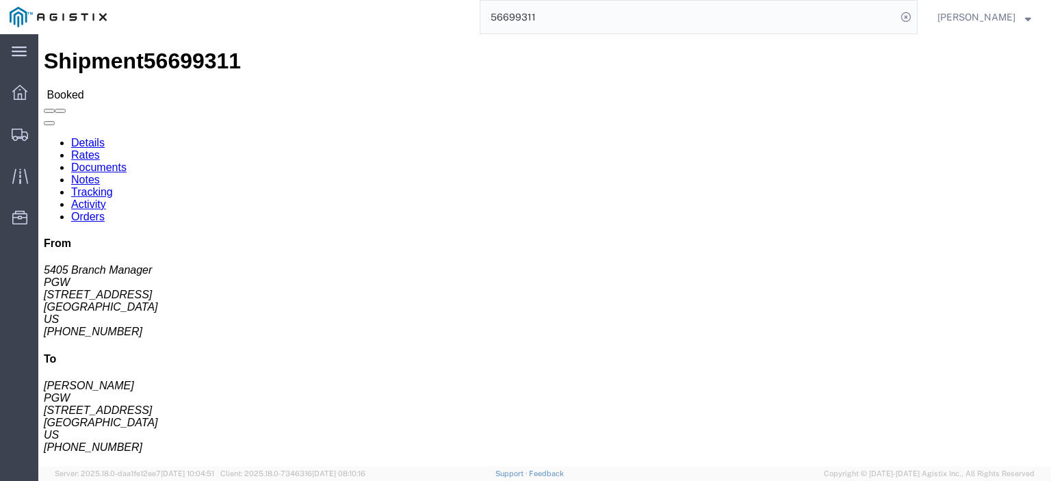
drag, startPoint x: 57, startPoint y: 162, endPoint x: 9, endPoint y: 165, distance: 48.6
click div "Ship From PGW (5405 Branch Manager) [STREET_ADDRESS] [PHONE_NUMBER] [EMAIL_ADDR…"
drag, startPoint x: 34, startPoint y: 145, endPoint x: 12, endPoint y: 135, distance: 24.2
click div "Ship From PGW (5405 Branch Manager) [STREET_ADDRESS] [PHONE_NUMBER] [EMAIL_ADDR…"
drag, startPoint x: 137, startPoint y: 176, endPoint x: 3, endPoint y: 168, distance: 134.4
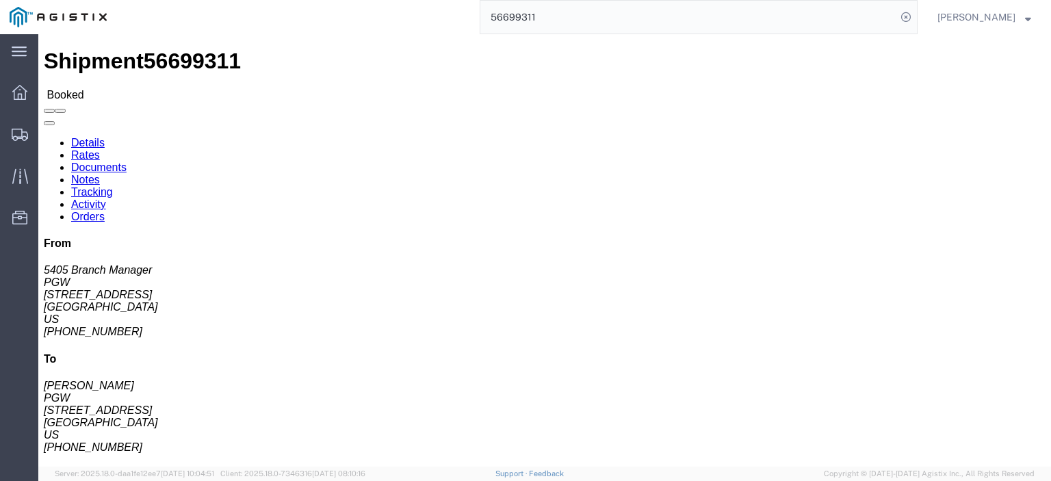
click div "Ship From PGW (5405 Branch Manager) [STREET_ADDRESS] [PHONE_NUMBER] [EMAIL_ADDR…"
drag, startPoint x: 94, startPoint y: 217, endPoint x: 14, endPoint y: 217, distance: 80.0
click address "PGW (5405 Branch Manager) [STREET_ADDRESS] [PHONE_NUMBER] [EMAIL_ADDRESS][DOMAI…"
drag, startPoint x: 51, startPoint y: 198, endPoint x: 10, endPoint y: 198, distance: 41.7
click div "Ship From PGW (5405 Branch Manager) [STREET_ADDRESS] [PHONE_NUMBER] [EMAIL_ADDR…"
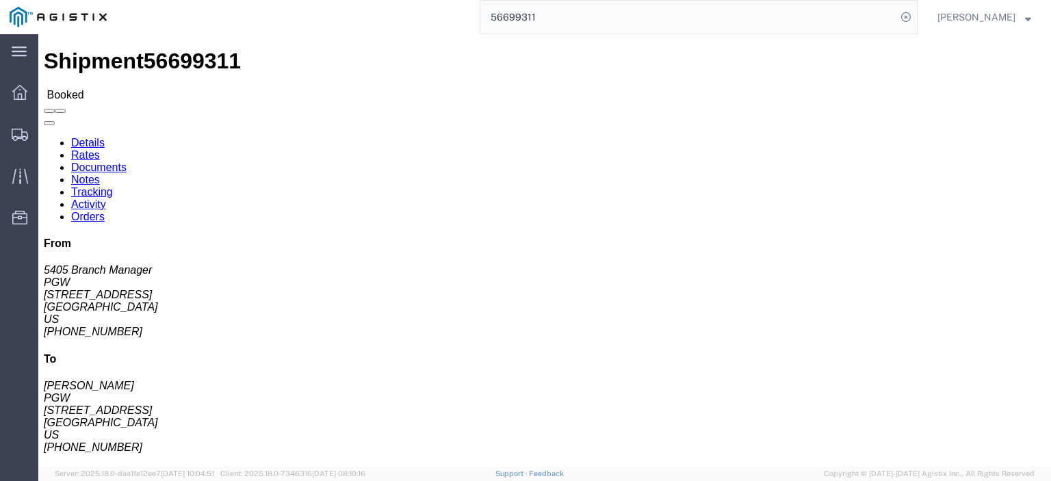
drag, startPoint x: 282, startPoint y: 163, endPoint x: 188, endPoint y: 159, distance: 93.8
click div "Ship To PGW ([PERSON_NAME]) [STREET_ADDRESS] [PHONE_NUMBER] [EMAIL_ADDRESS][DOM…"
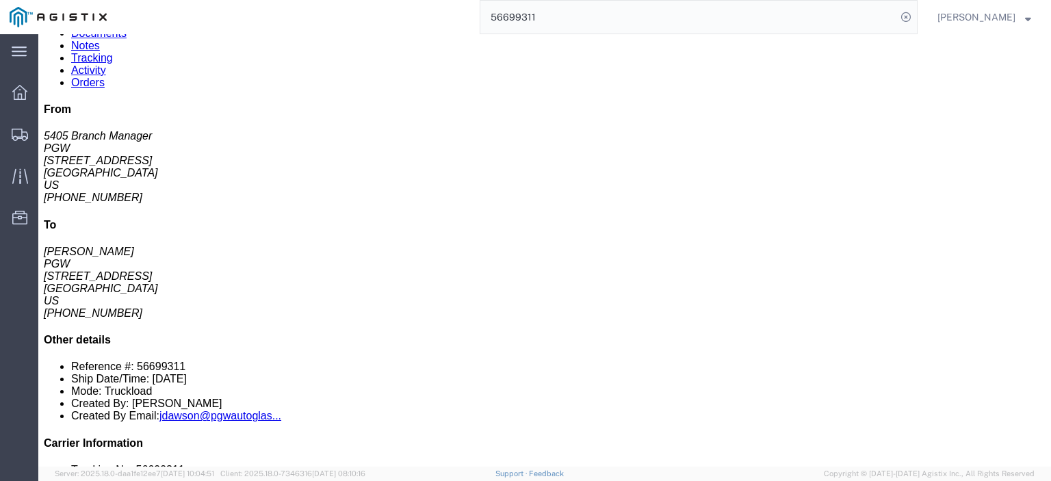
scroll to position [137, 0]
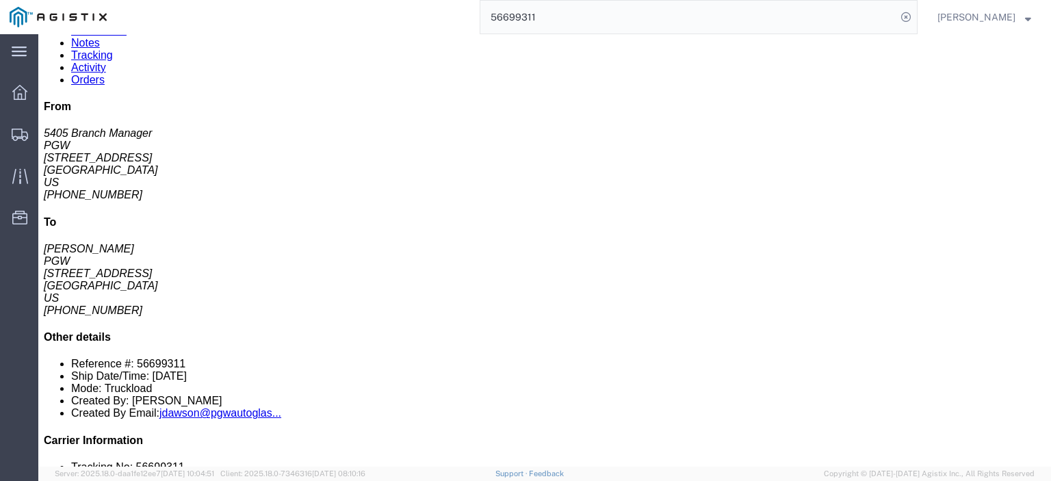
click link "Rates"
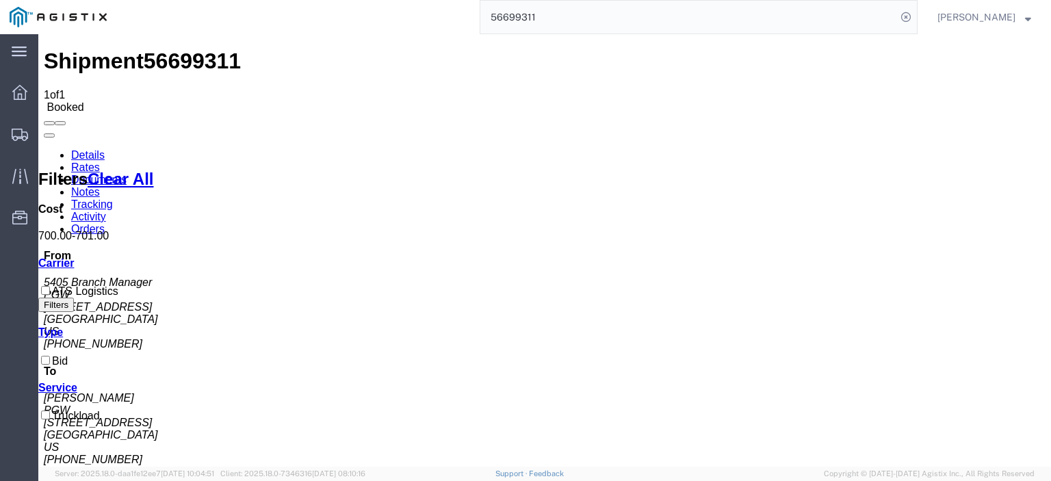
click at [100, 186] on link "Notes" at bounding box center [85, 192] width 29 height 12
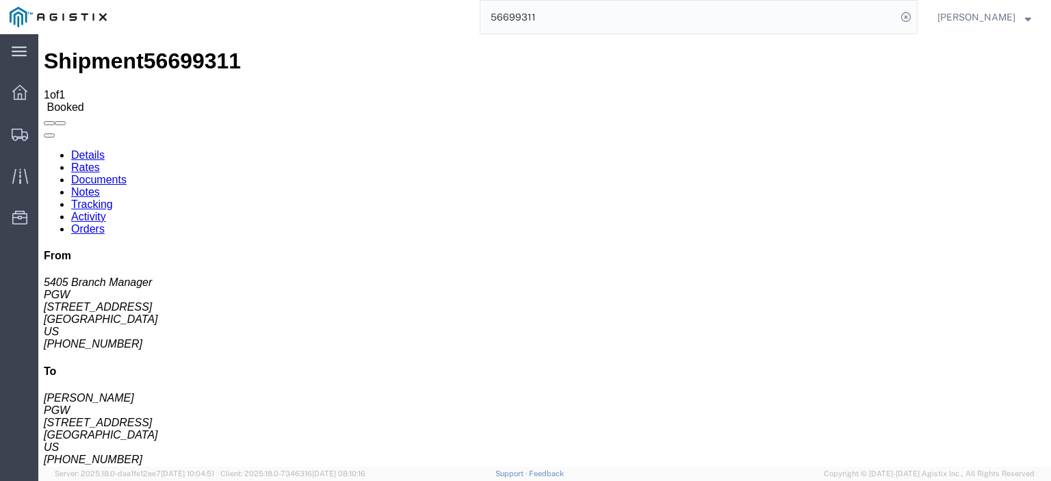
click at [96, 149] on link "Details" at bounding box center [88, 155] width 34 height 12
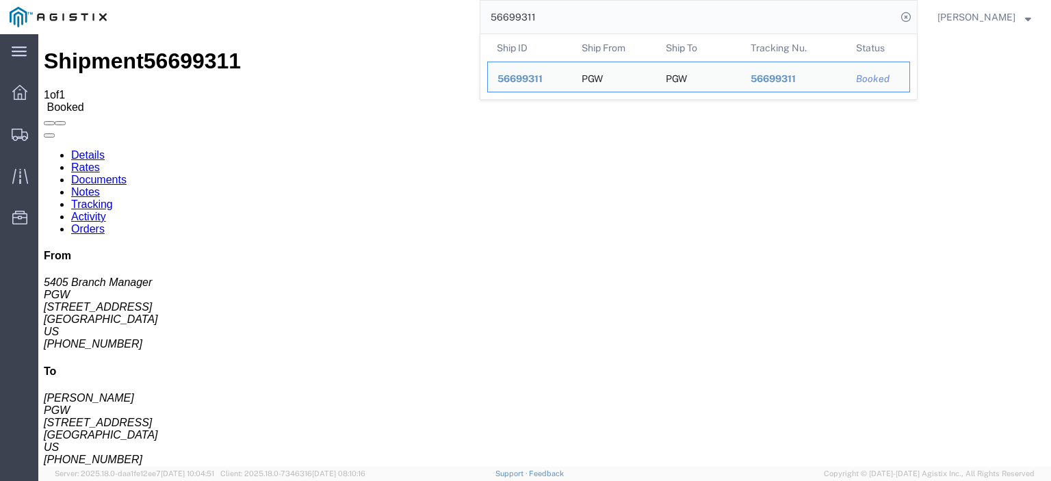
drag, startPoint x: 558, startPoint y: 24, endPoint x: 425, endPoint y: 9, distance: 134.2
click at [427, 9] on div "56699311 Ship ID Ship From Ship To Tracking Nu. Status Ship ID 56699311 Ship Fr…" at bounding box center [516, 17] width 801 height 34
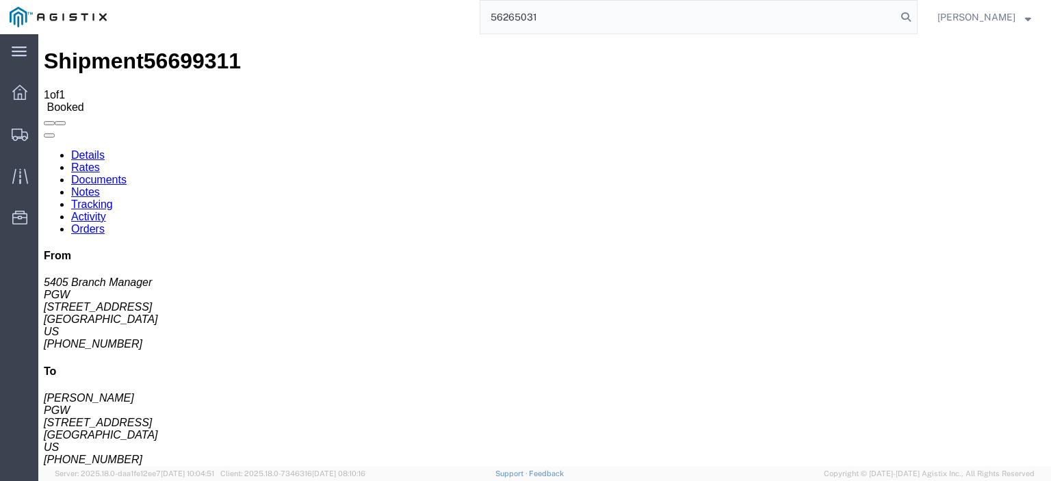
type input "56265031"
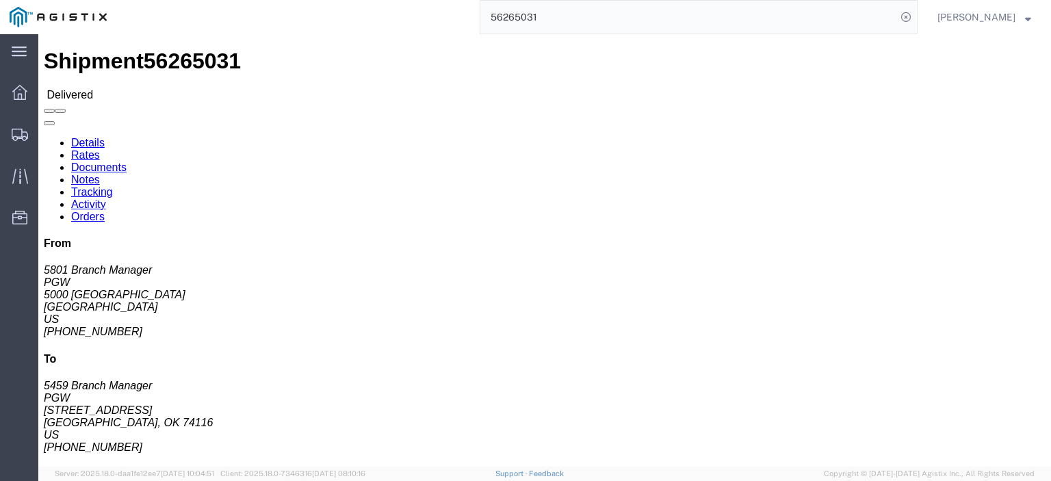
click div
click link "Rates"
